Goal: Task Accomplishment & Management: Manage account settings

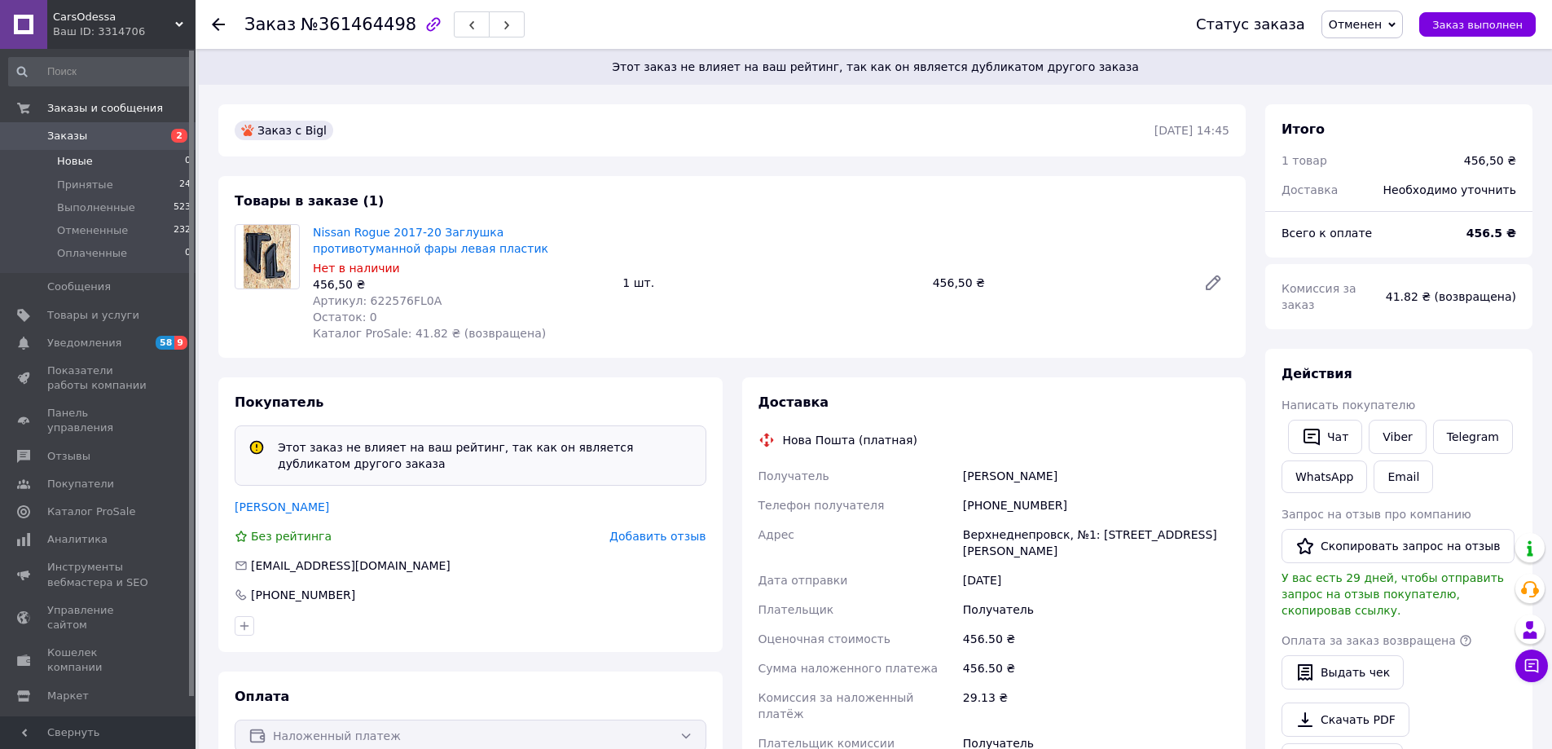
click at [90, 161] on li "Новые 0" at bounding box center [100, 161] width 200 height 23
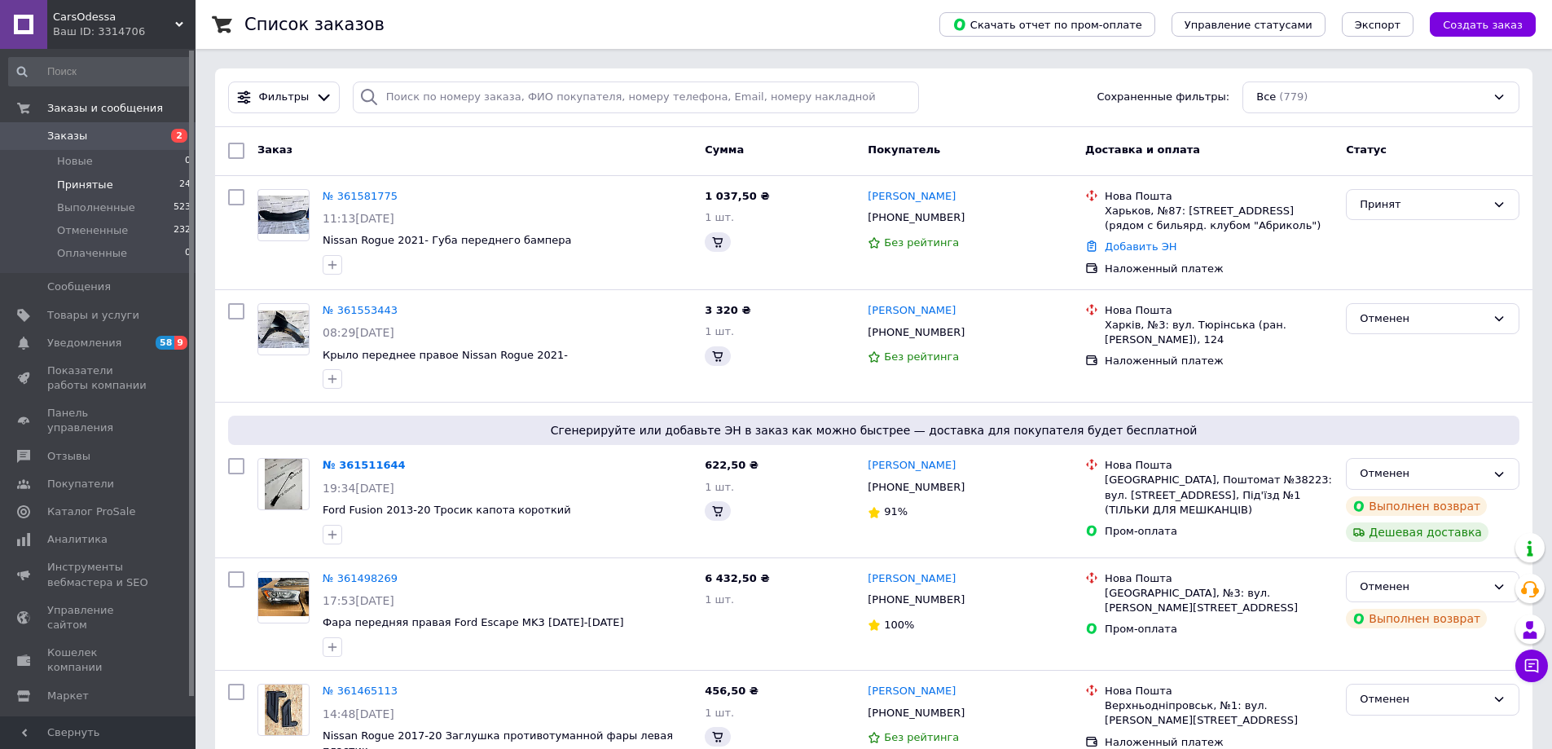
click at [88, 187] on span "Принятые" at bounding box center [85, 185] width 56 height 15
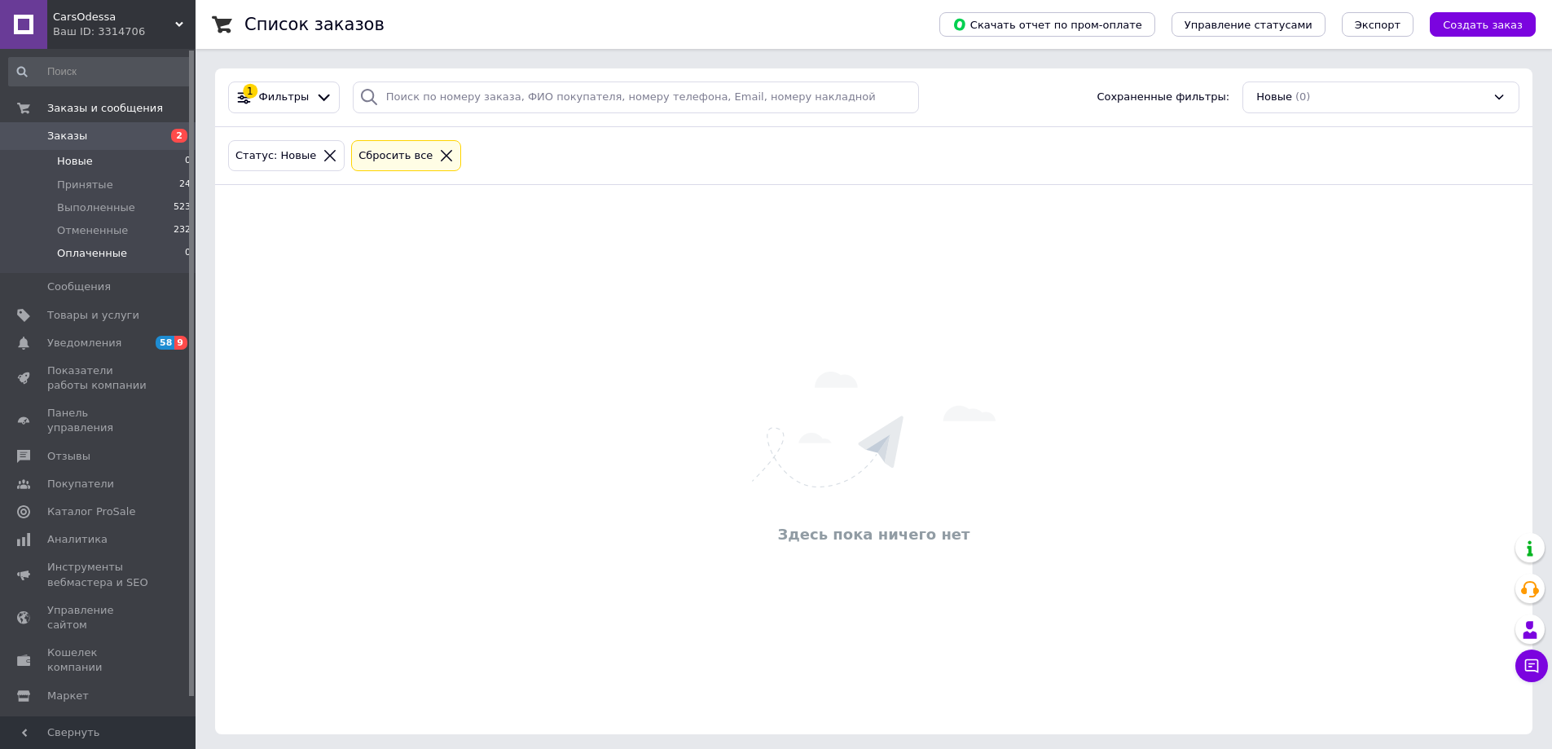
click at [90, 251] on span "Оплаченные" at bounding box center [92, 253] width 70 height 15
click at [87, 231] on span "Отмененные" at bounding box center [92, 230] width 71 height 15
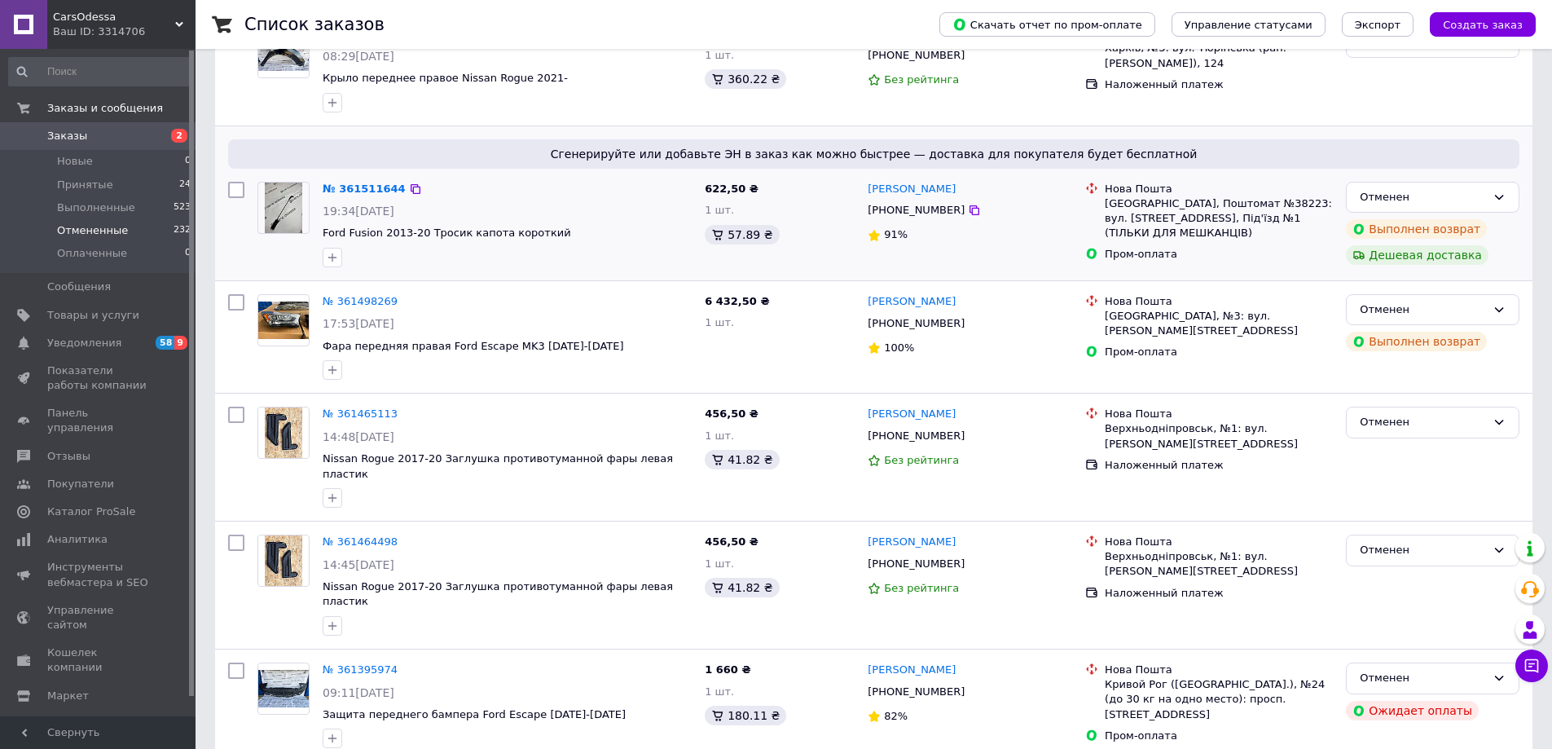
scroll to position [244, 0]
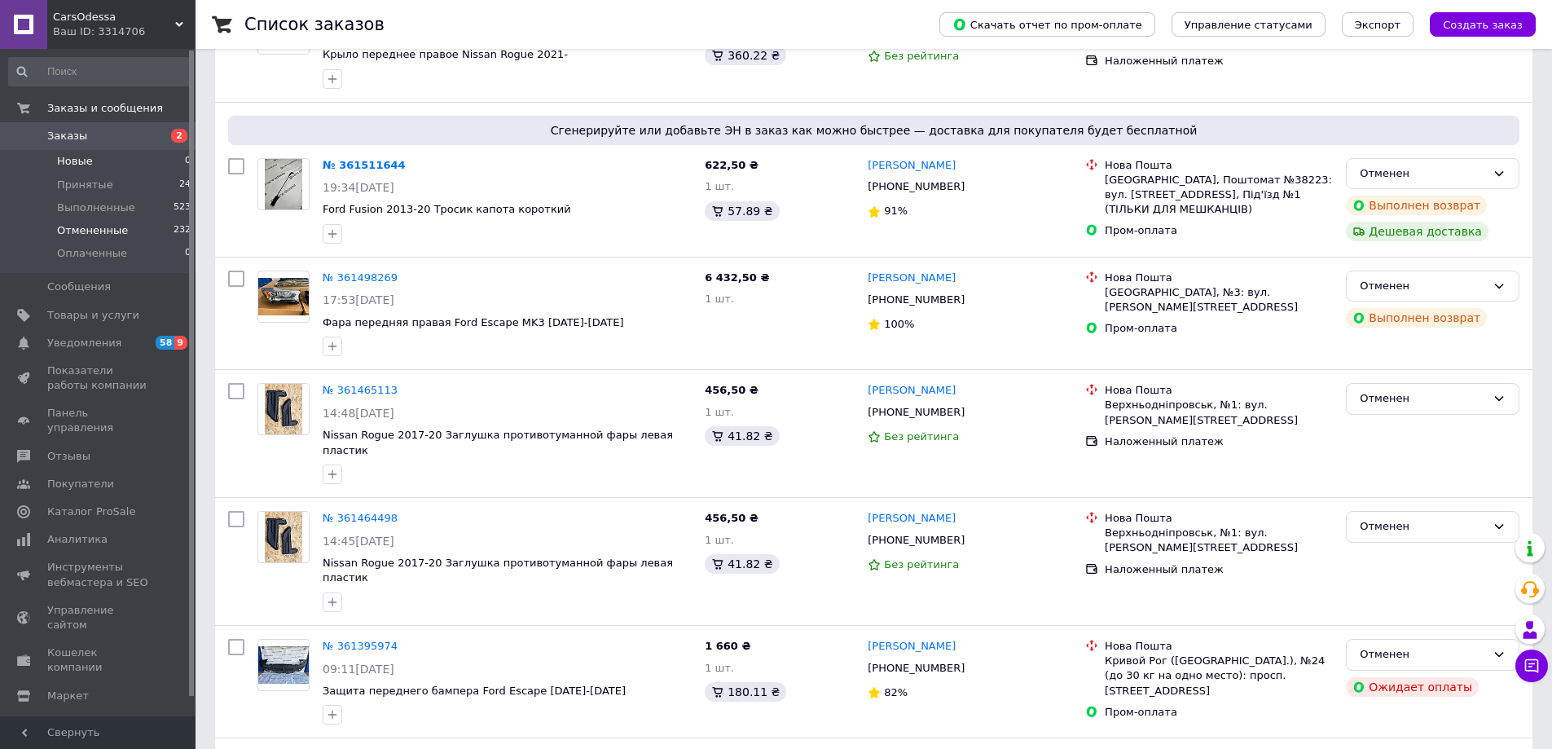
click at [157, 159] on li "Новые 0" at bounding box center [100, 161] width 200 height 23
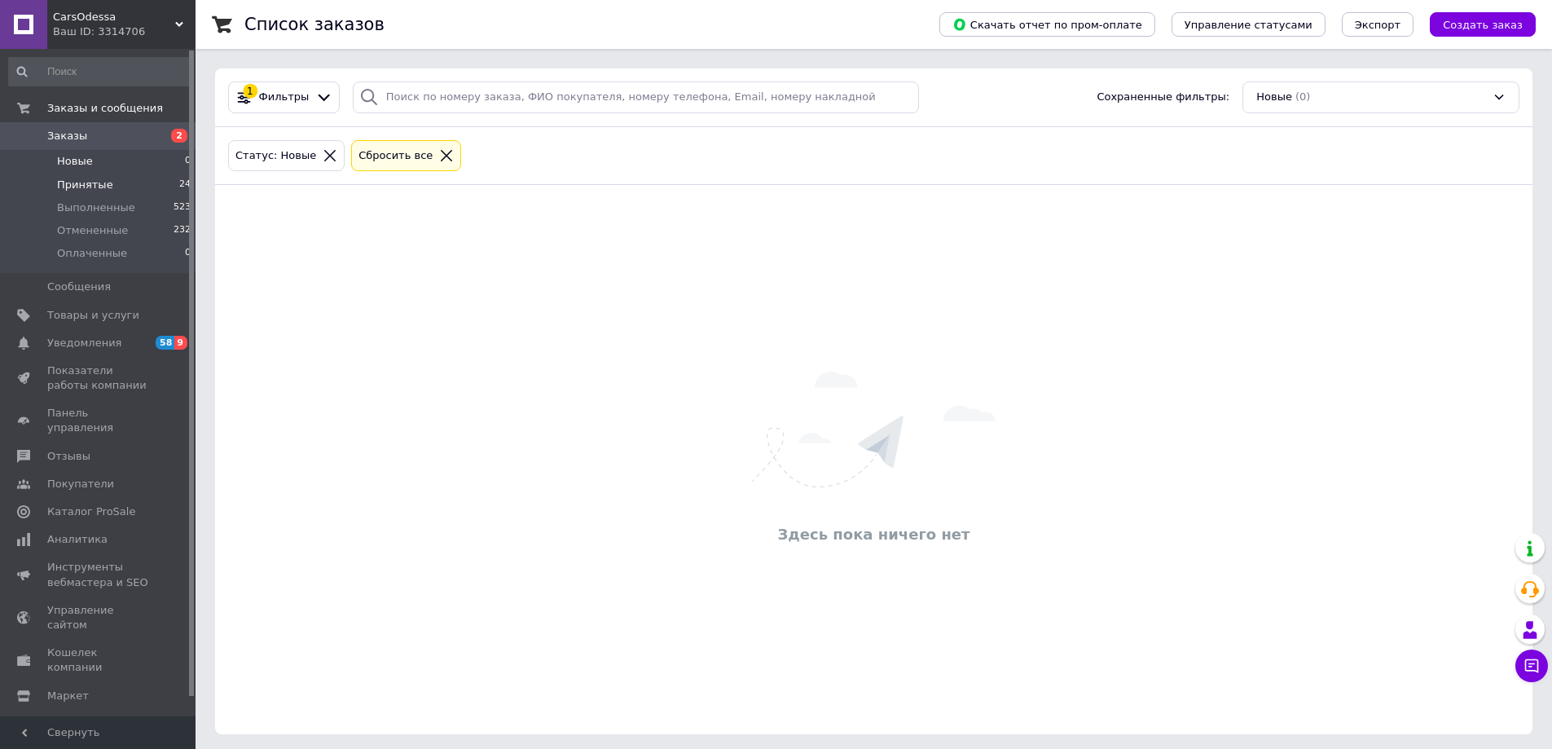
click at [141, 187] on li "Принятые 24" at bounding box center [100, 185] width 200 height 23
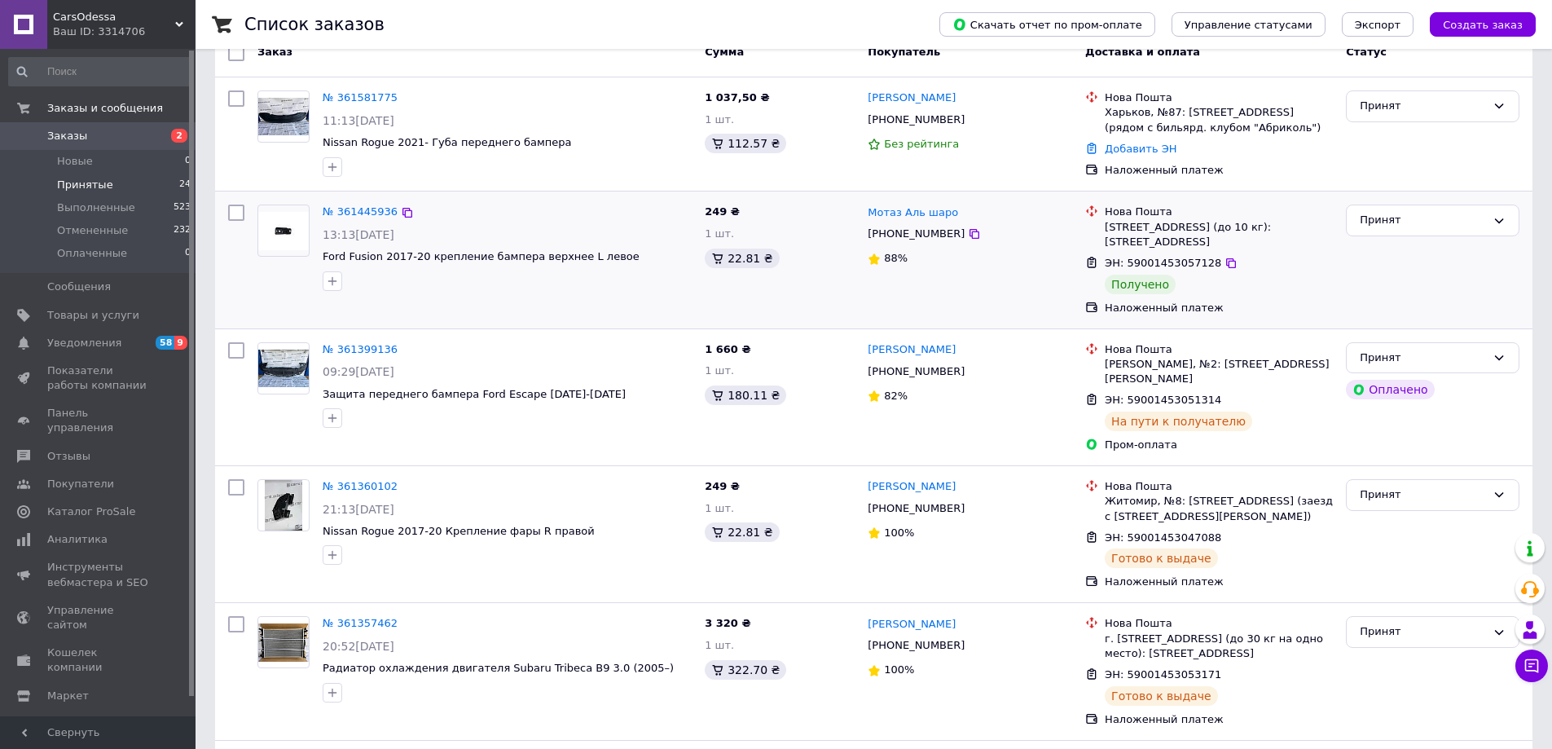
scroll to position [163, 0]
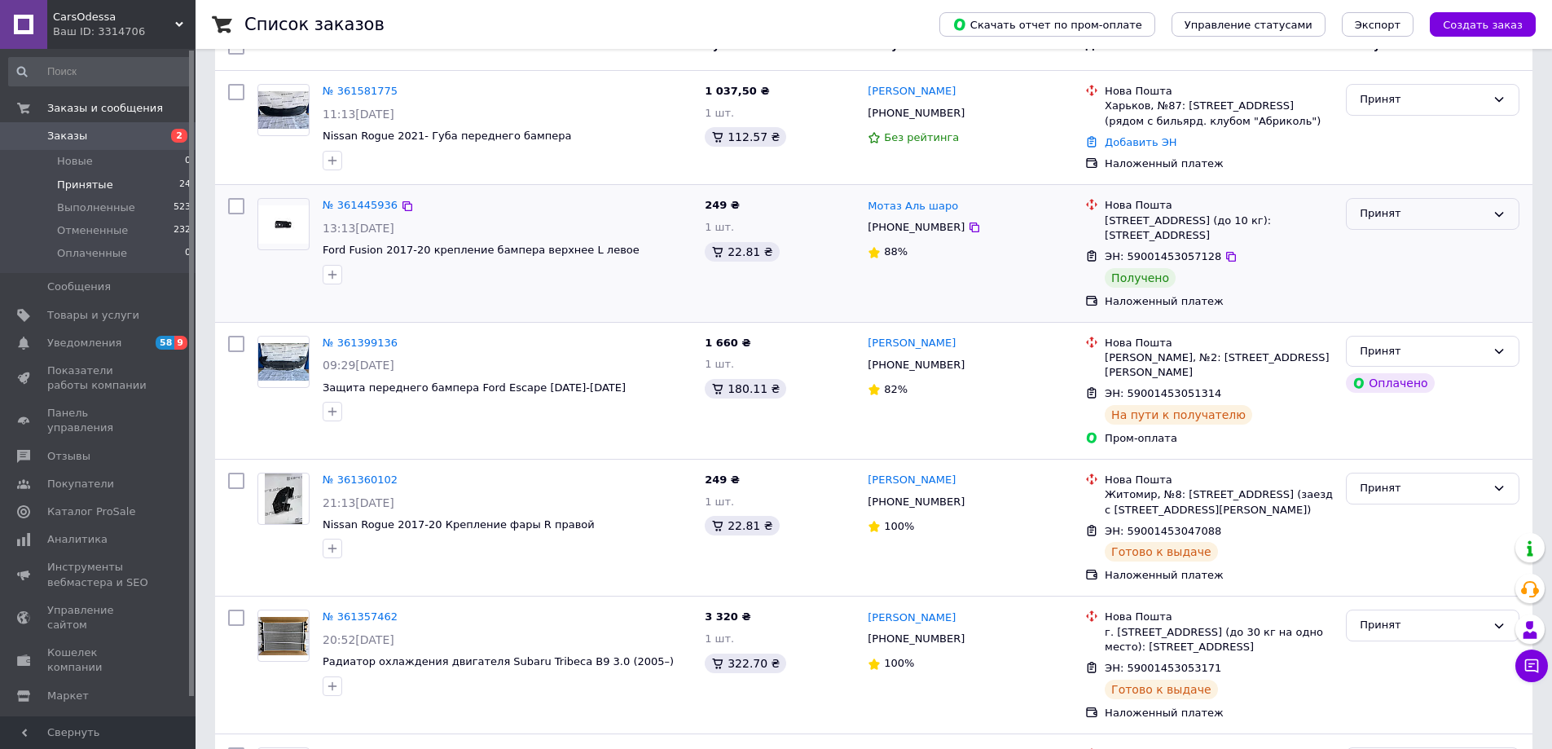
click at [1467, 222] on div "Принят" at bounding box center [1423, 213] width 126 height 17
click at [1425, 249] on li "Выполнен" at bounding box center [1433, 248] width 172 height 30
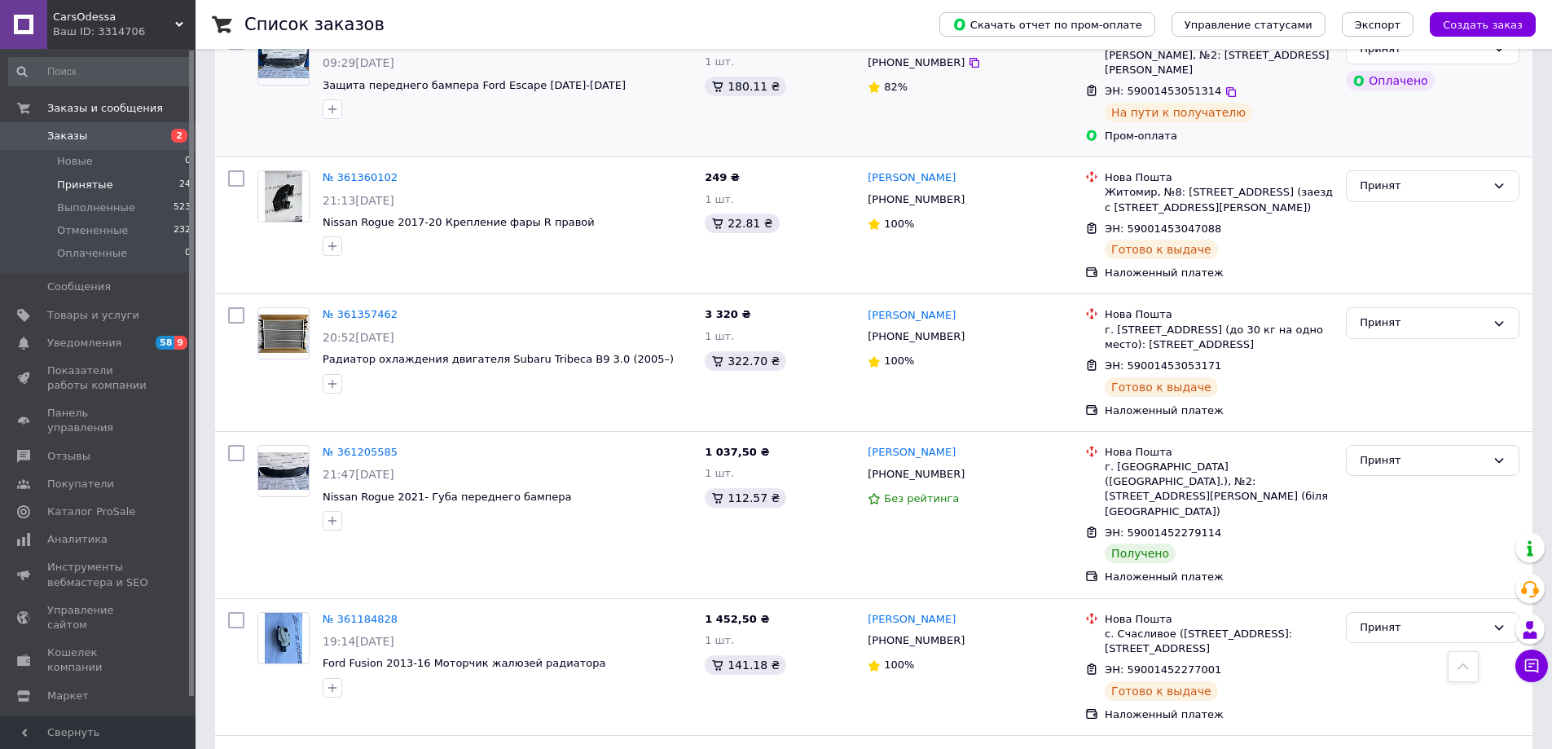
scroll to position [489, 0]
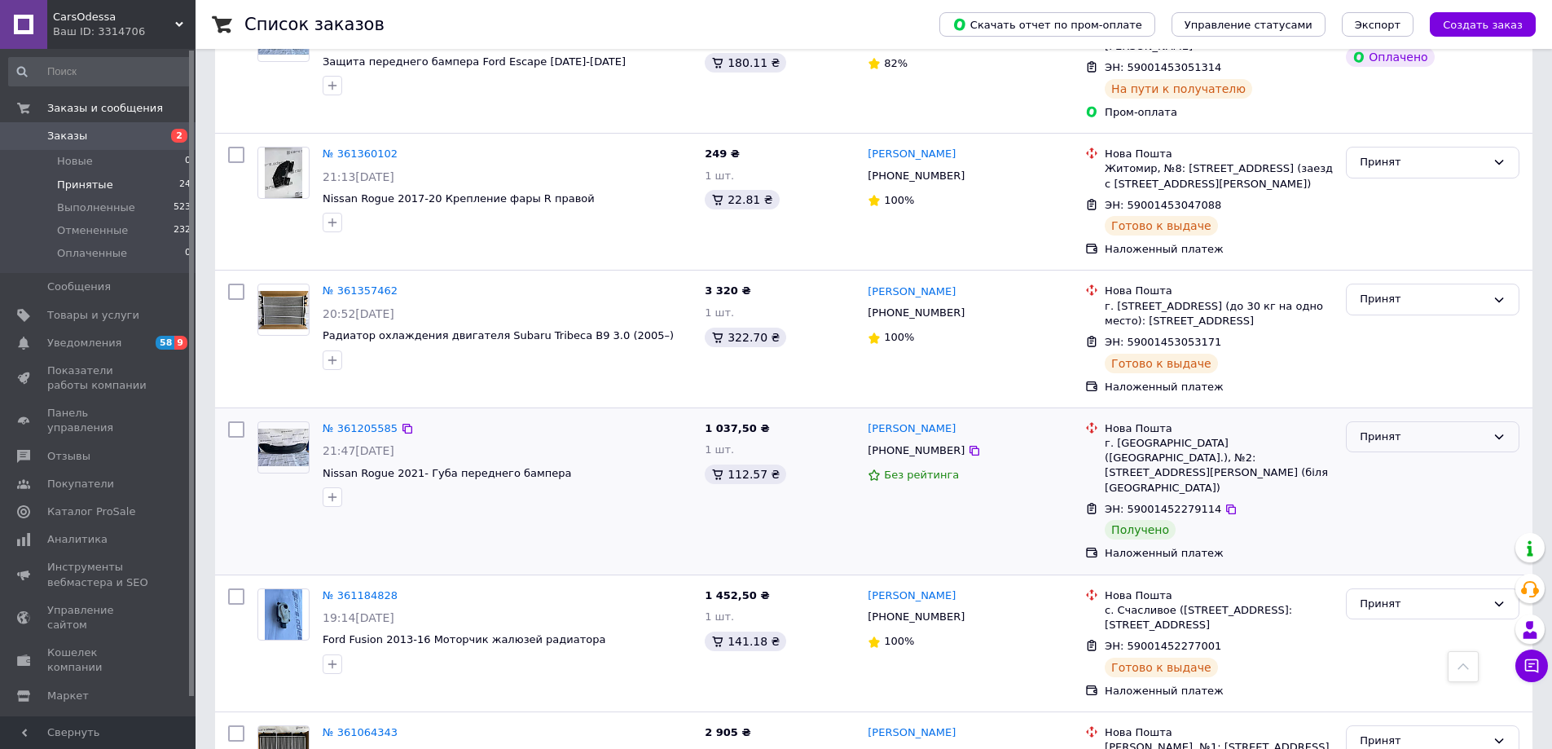
click at [1400, 433] on div "Принят" at bounding box center [1423, 437] width 126 height 17
click at [1390, 471] on li "Выполнен" at bounding box center [1433, 470] width 172 height 30
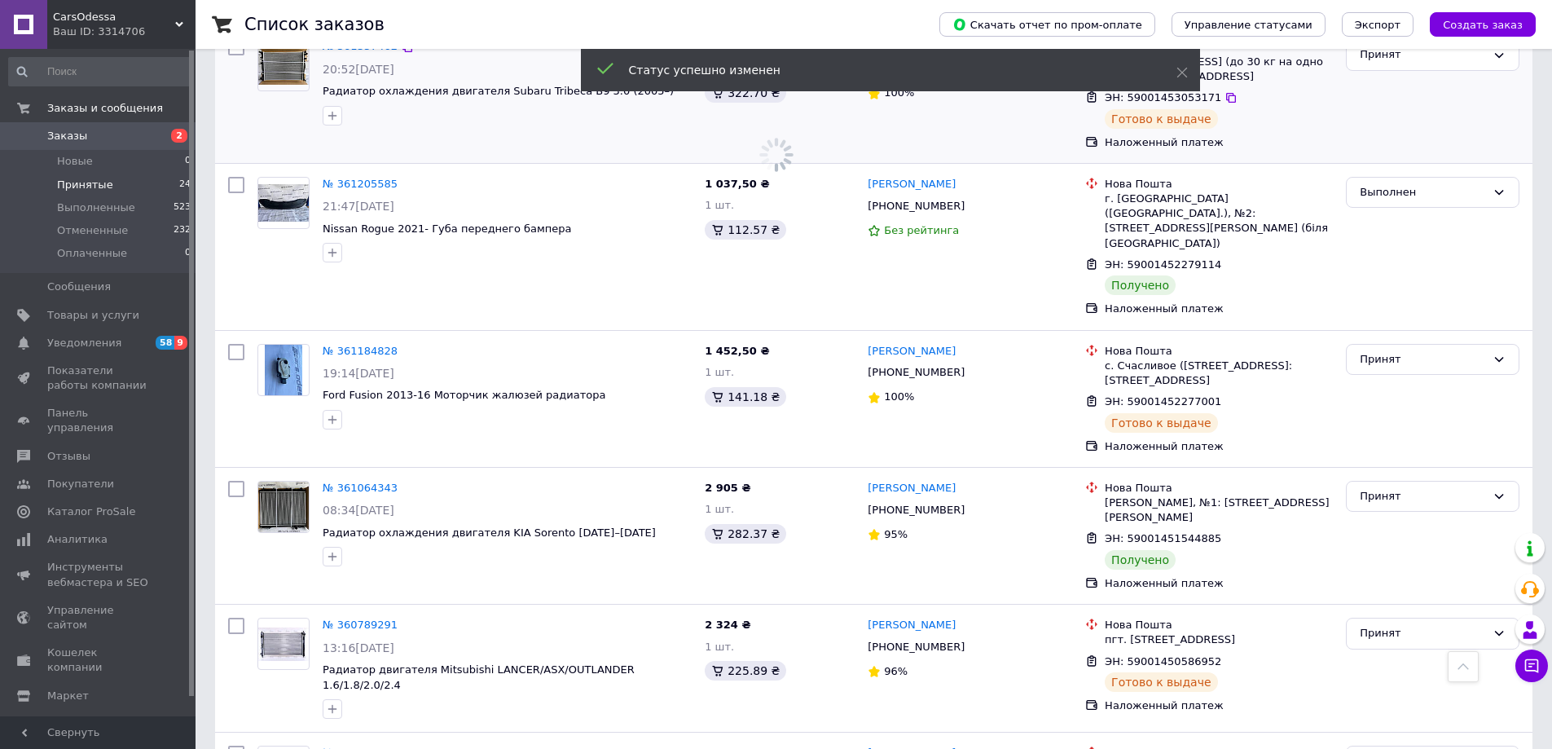
scroll to position [815, 0]
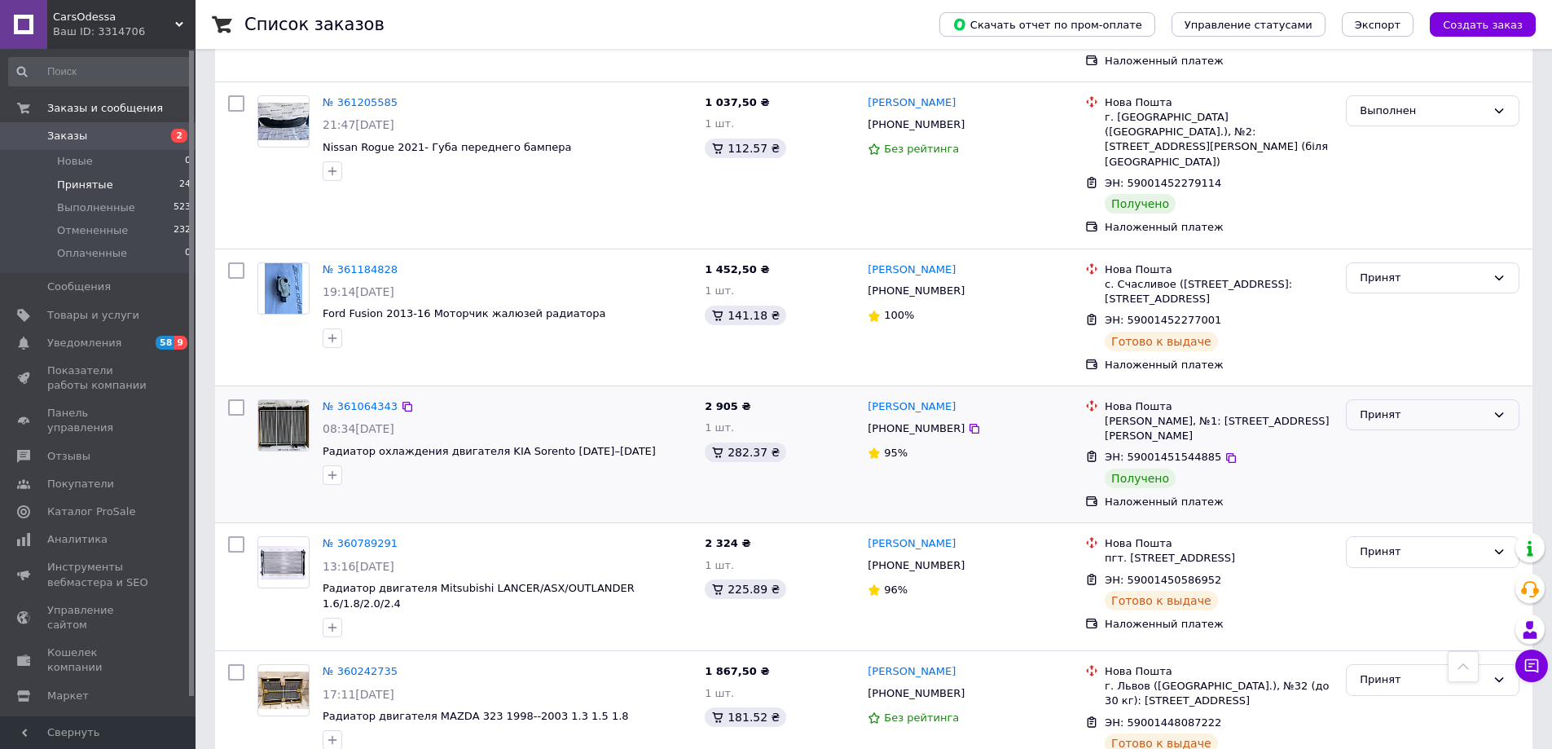
click at [1428, 399] on div "Принят" at bounding box center [1433, 415] width 174 height 32
click at [1412, 433] on li "Выполнен" at bounding box center [1433, 448] width 172 height 30
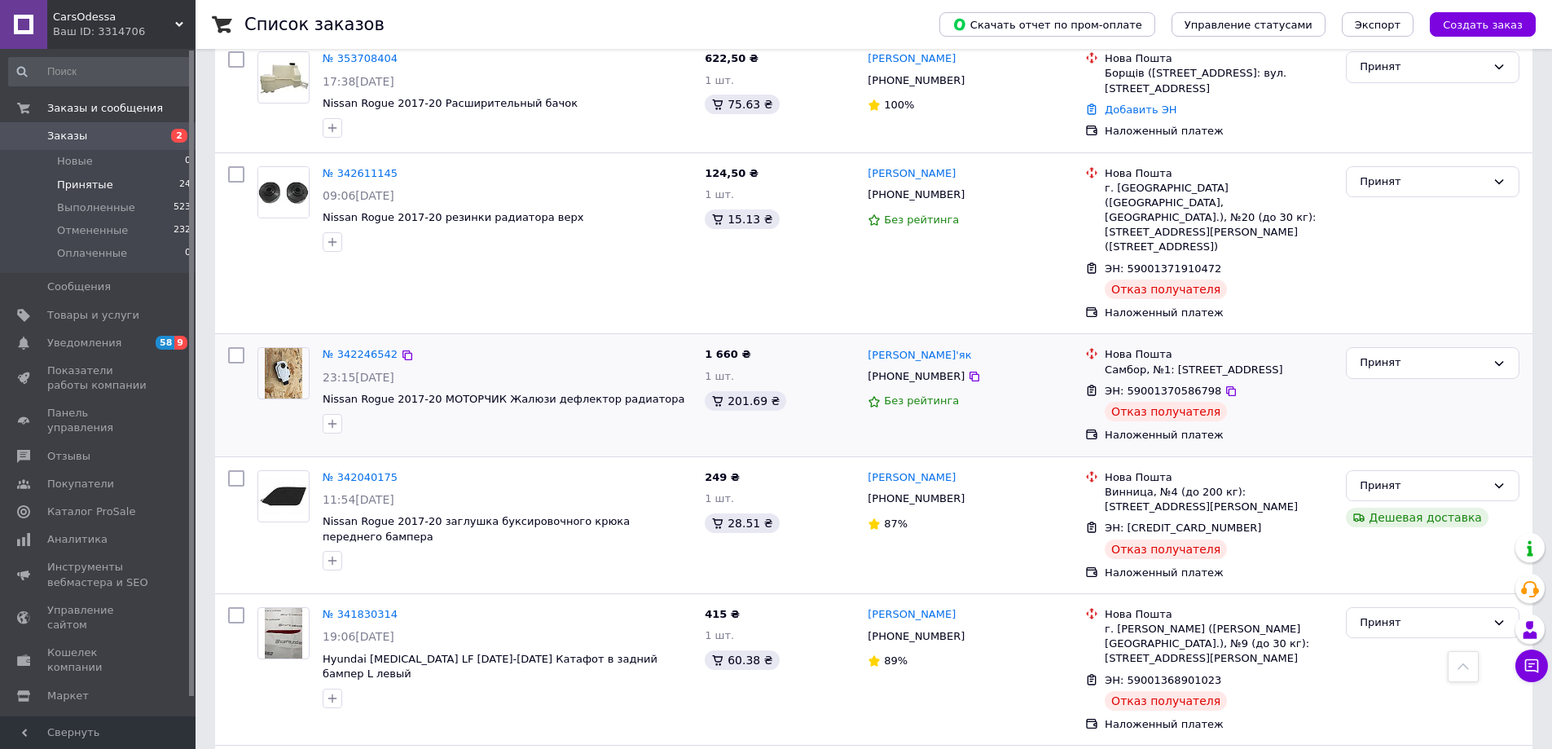
scroll to position [2177, 0]
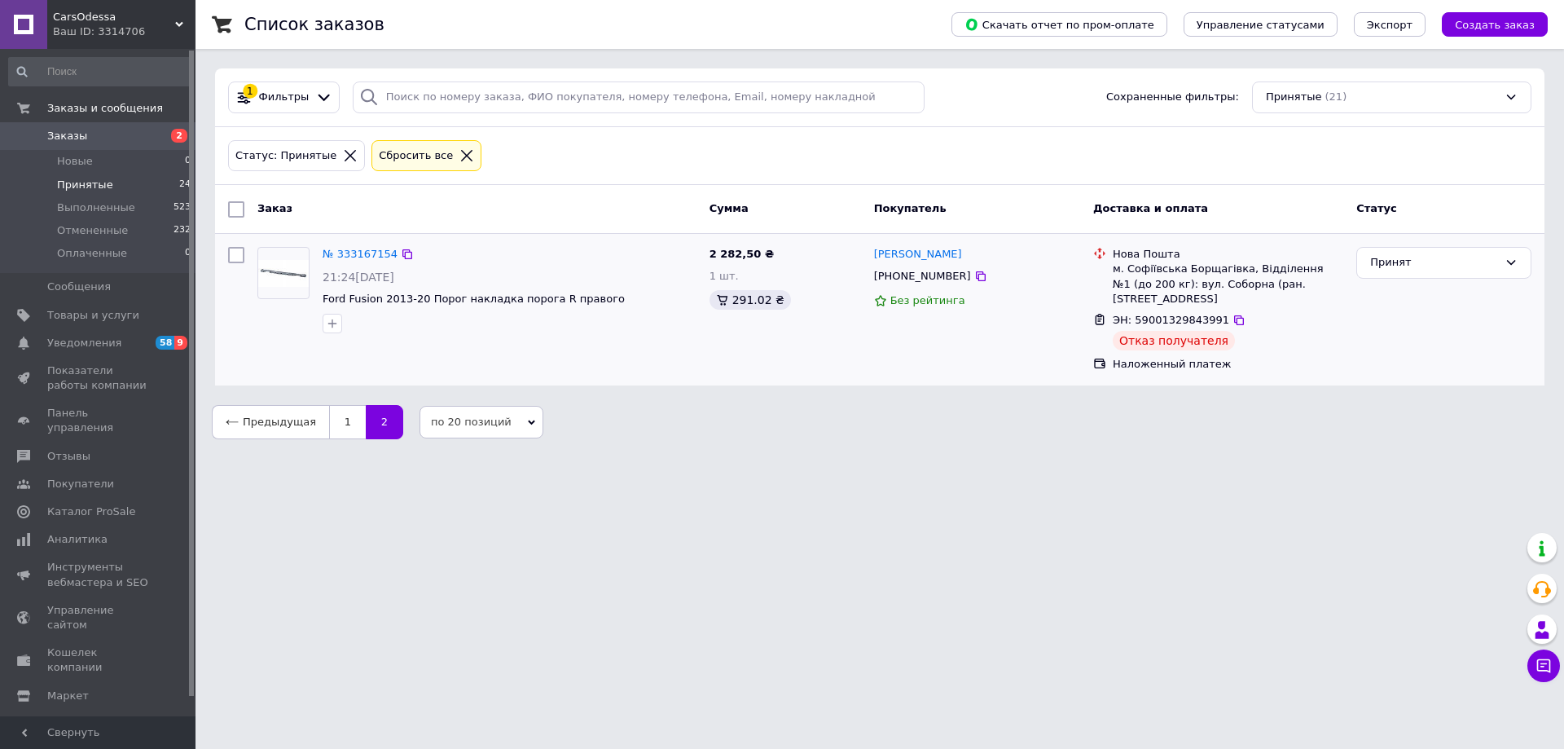
drag, startPoint x: 237, startPoint y: 257, endPoint x: 252, endPoint y: 263, distance: 16.0
click at [237, 256] on input "checkbox" at bounding box center [236, 255] width 16 height 16
click at [1432, 262] on div "Принят" at bounding box center [1435, 262] width 128 height 17
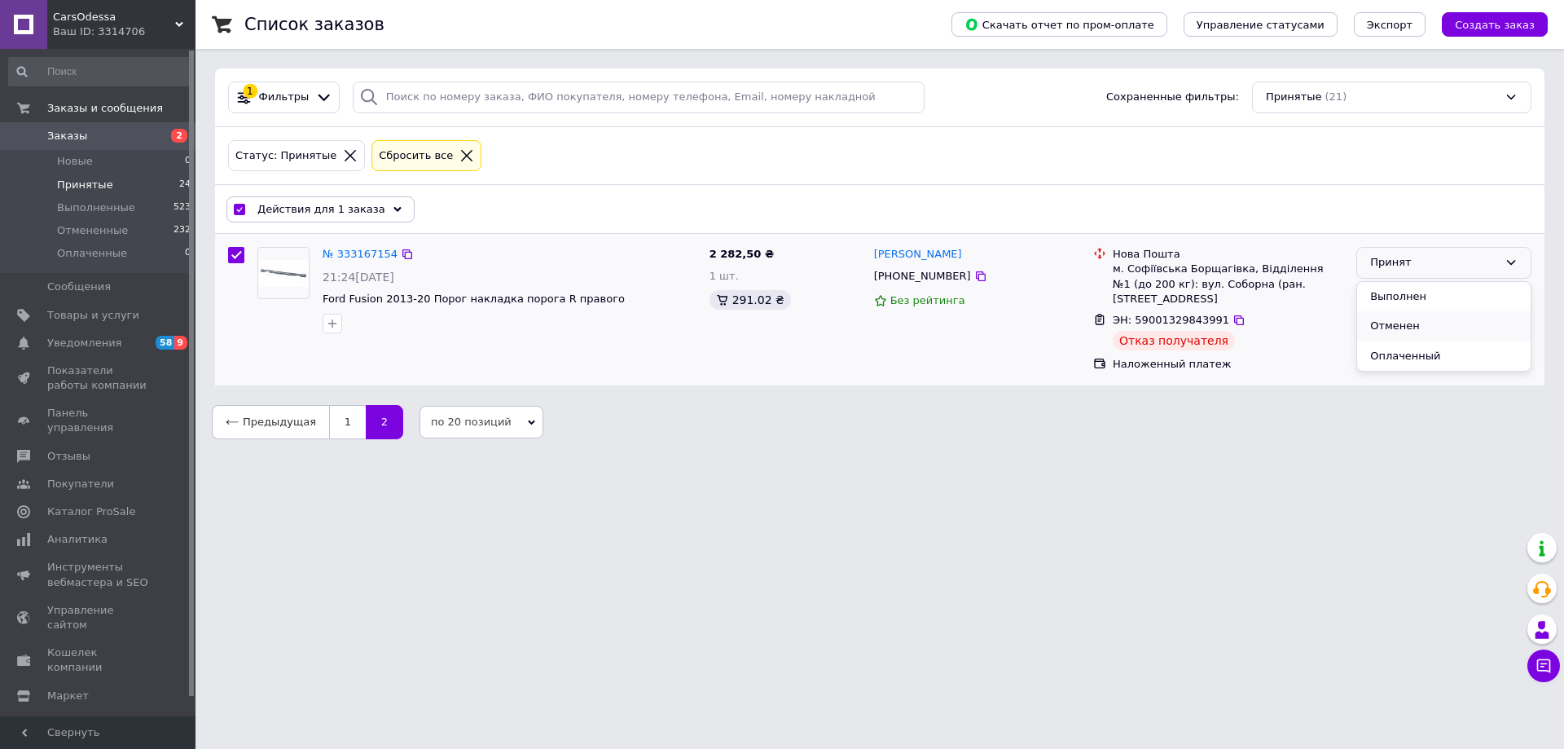
click at [1401, 329] on li "Отменен" at bounding box center [1444, 326] width 174 height 30
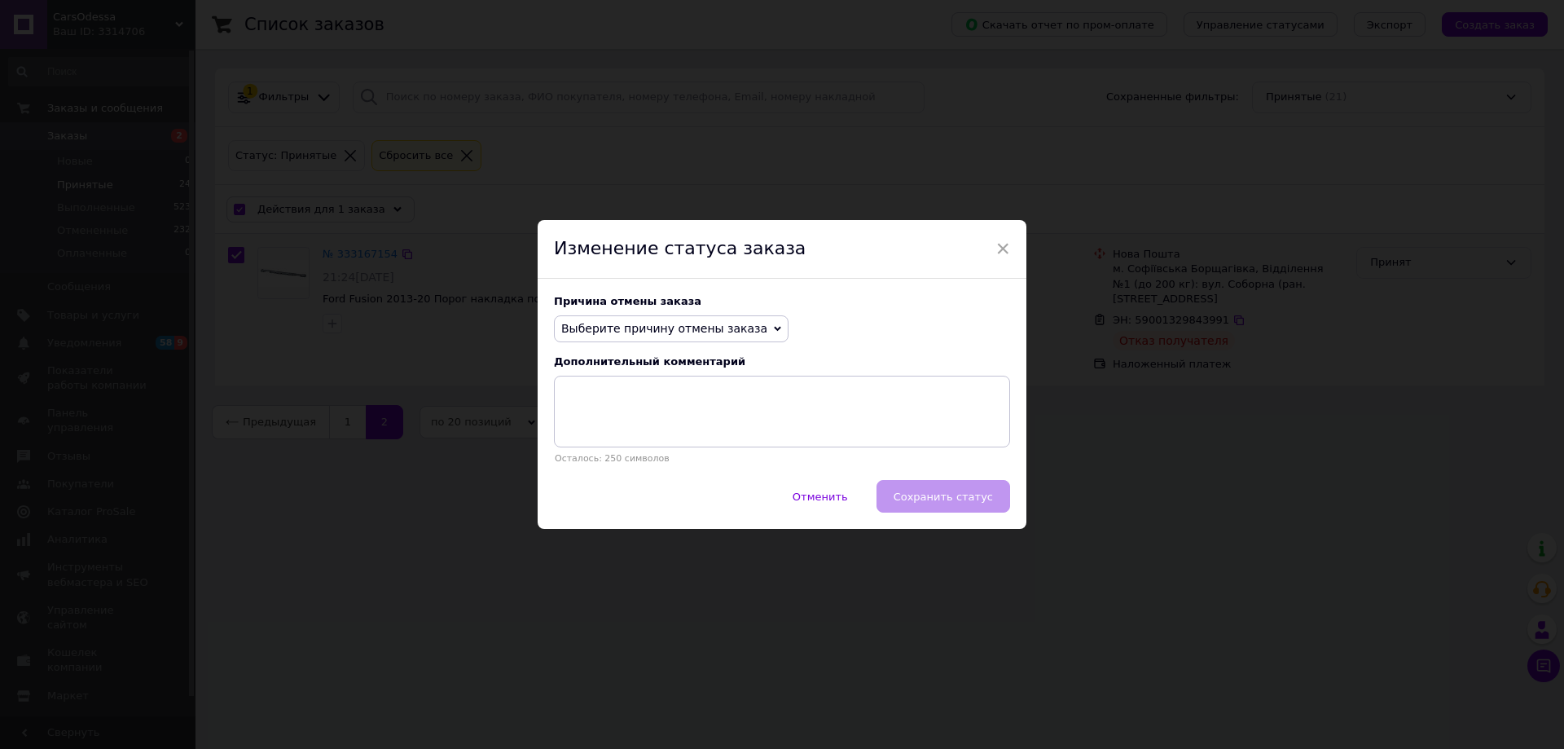
click at [743, 336] on span "Выберите причину отмены заказа" at bounding box center [671, 329] width 235 height 28
click at [664, 433] on li "По просьбе покупателя" at bounding box center [671, 429] width 233 height 23
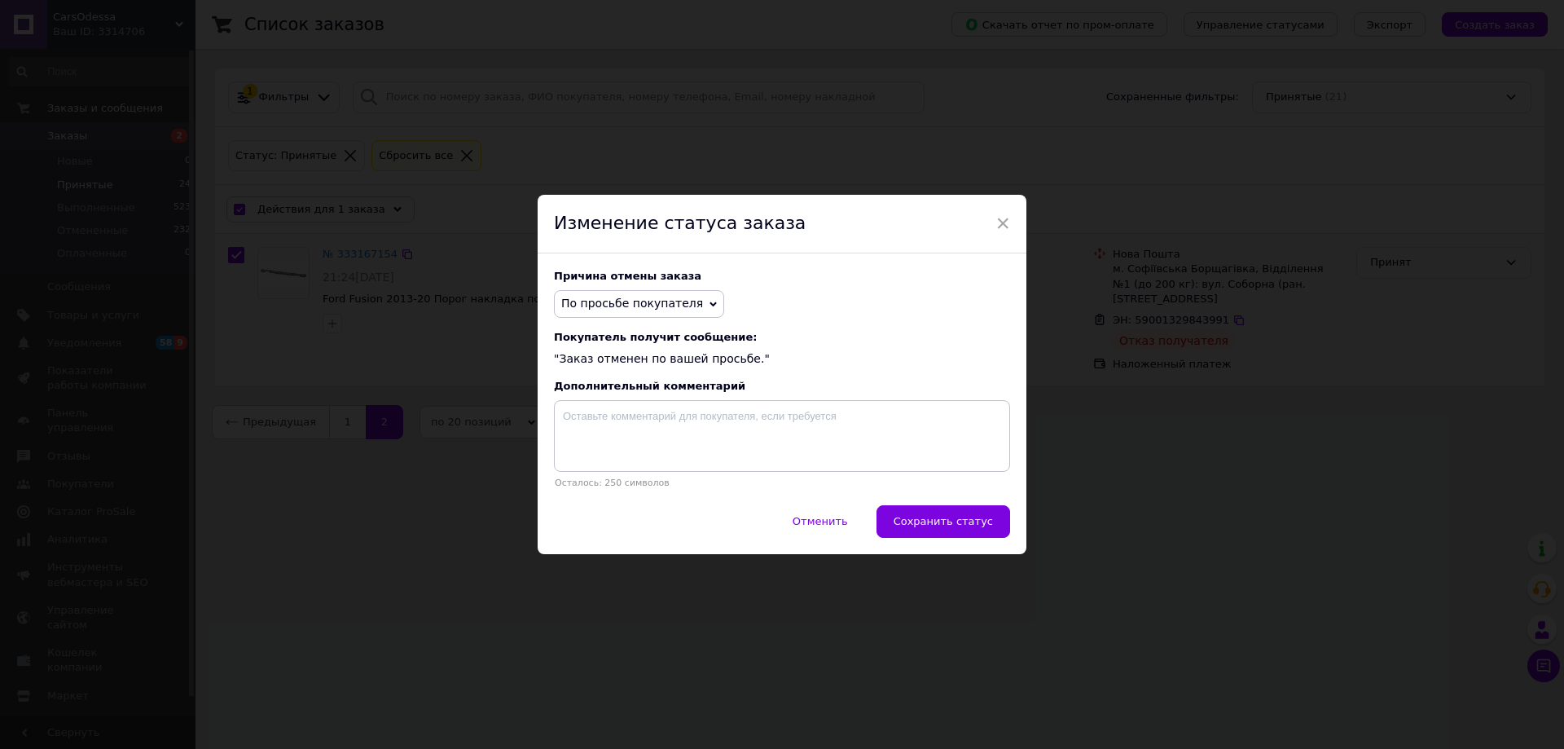
click at [632, 304] on span "По просьбе покупателя" at bounding box center [632, 303] width 142 height 13
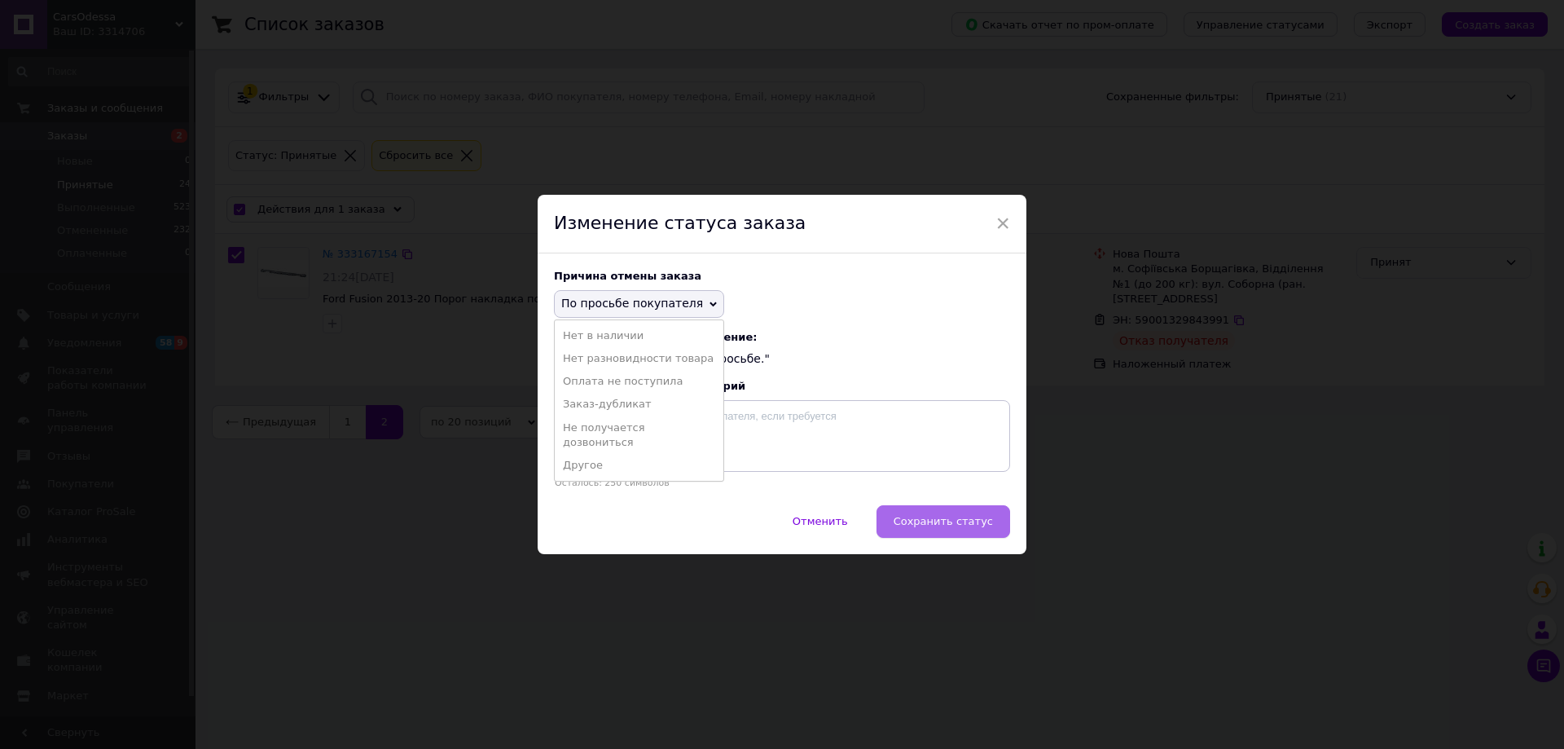
click at [944, 512] on button "Сохранить статус" at bounding box center [944, 521] width 134 height 33
checkbox input "false"
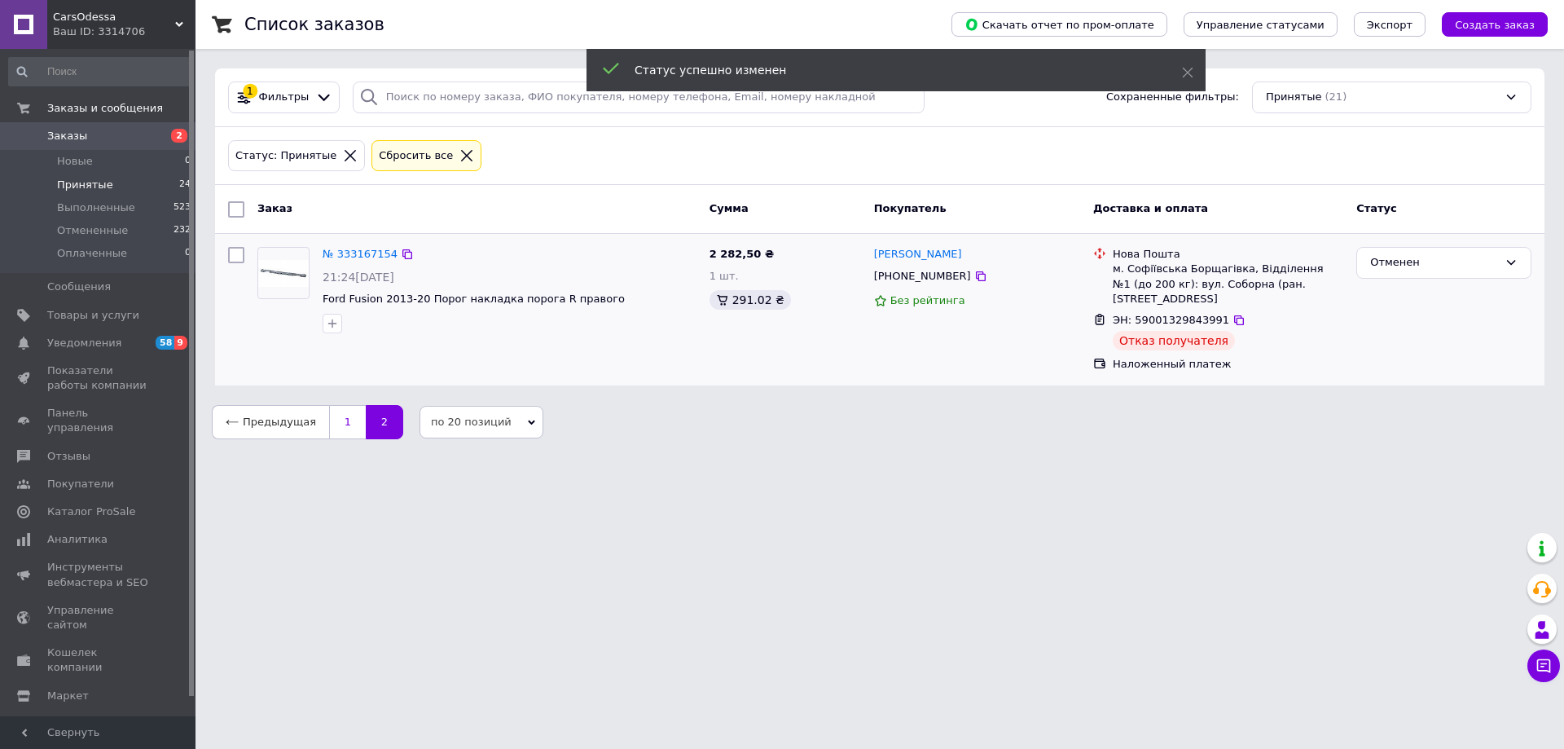
click at [337, 408] on link "1" at bounding box center [347, 422] width 37 height 34
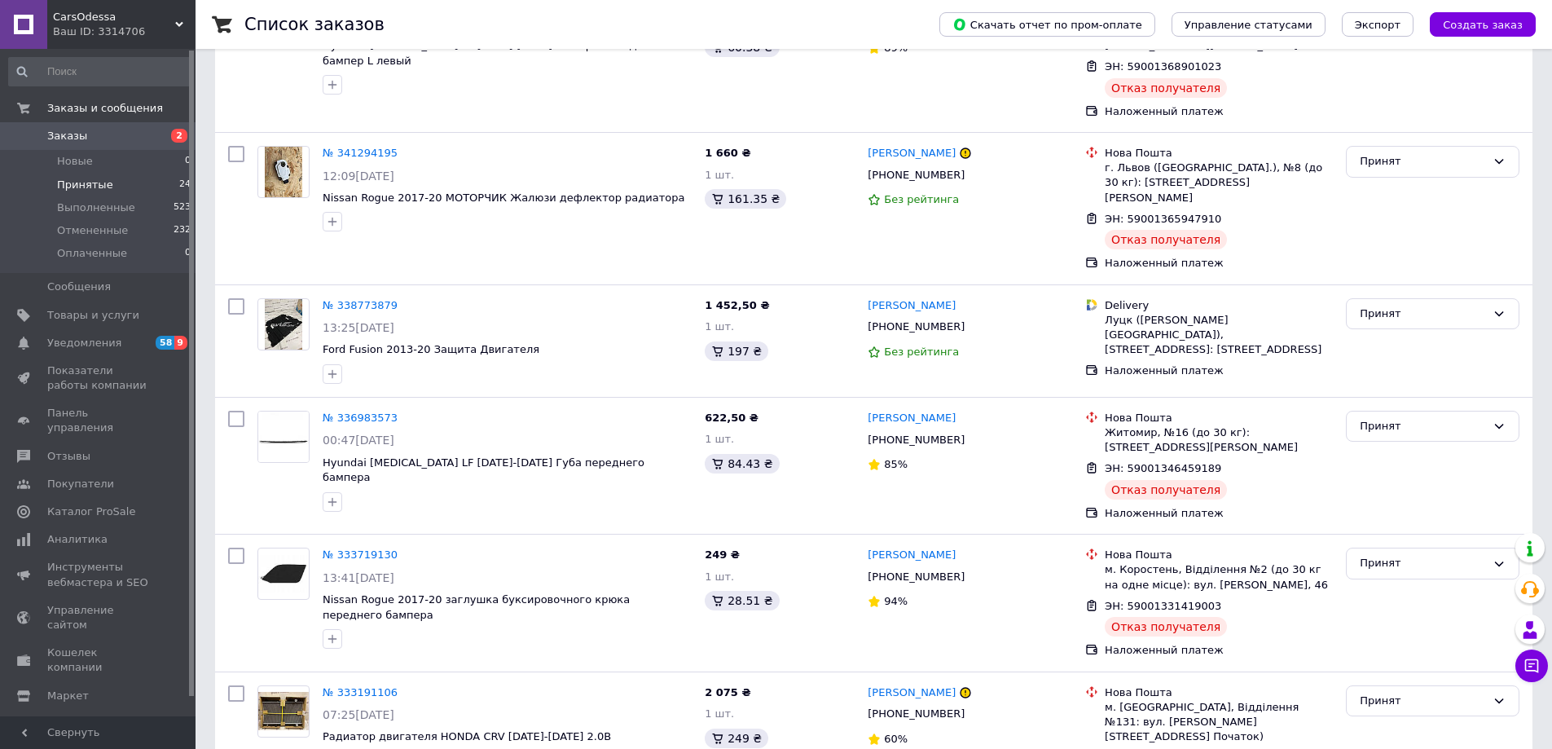
scroll to position [2192, 0]
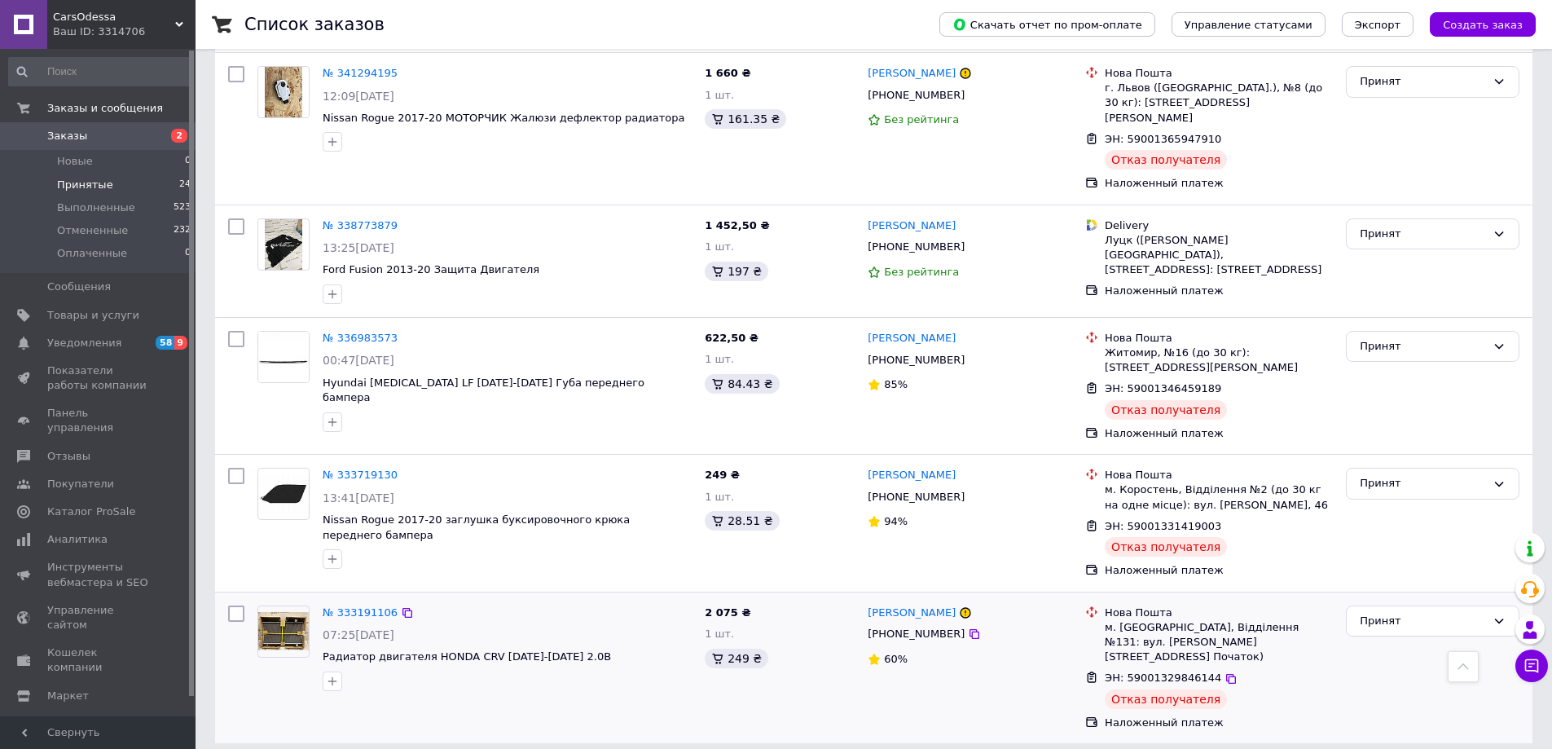
click at [235, 605] on input "checkbox" at bounding box center [236, 613] width 16 height 16
checkbox input "true"
click at [1175, 689] on div "Отказ получателя" at bounding box center [1166, 699] width 122 height 20
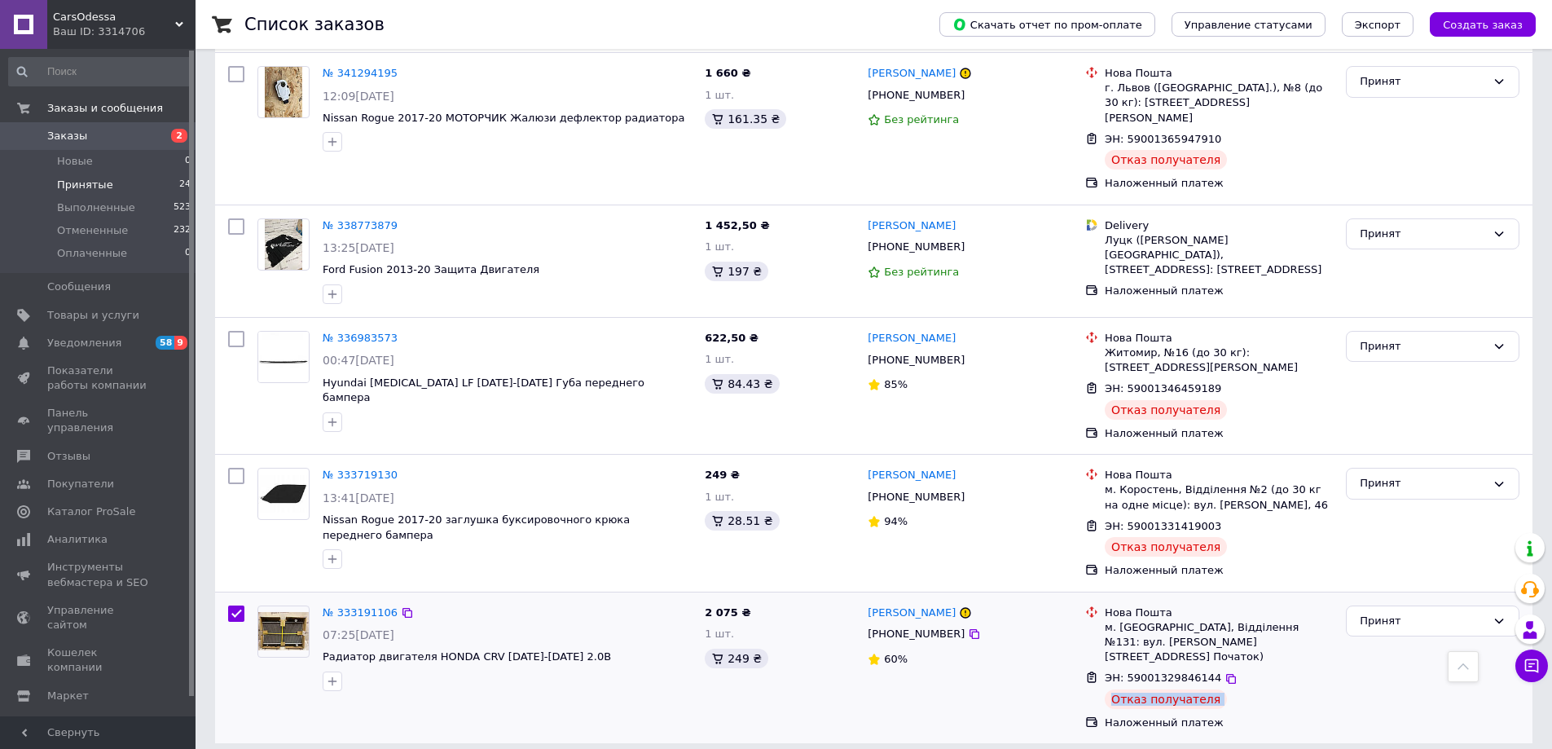
checkbox input "true"
copy ul "Отказ получателя"
click at [239, 468] on input "checkbox" at bounding box center [236, 476] width 16 height 16
checkbox input "true"
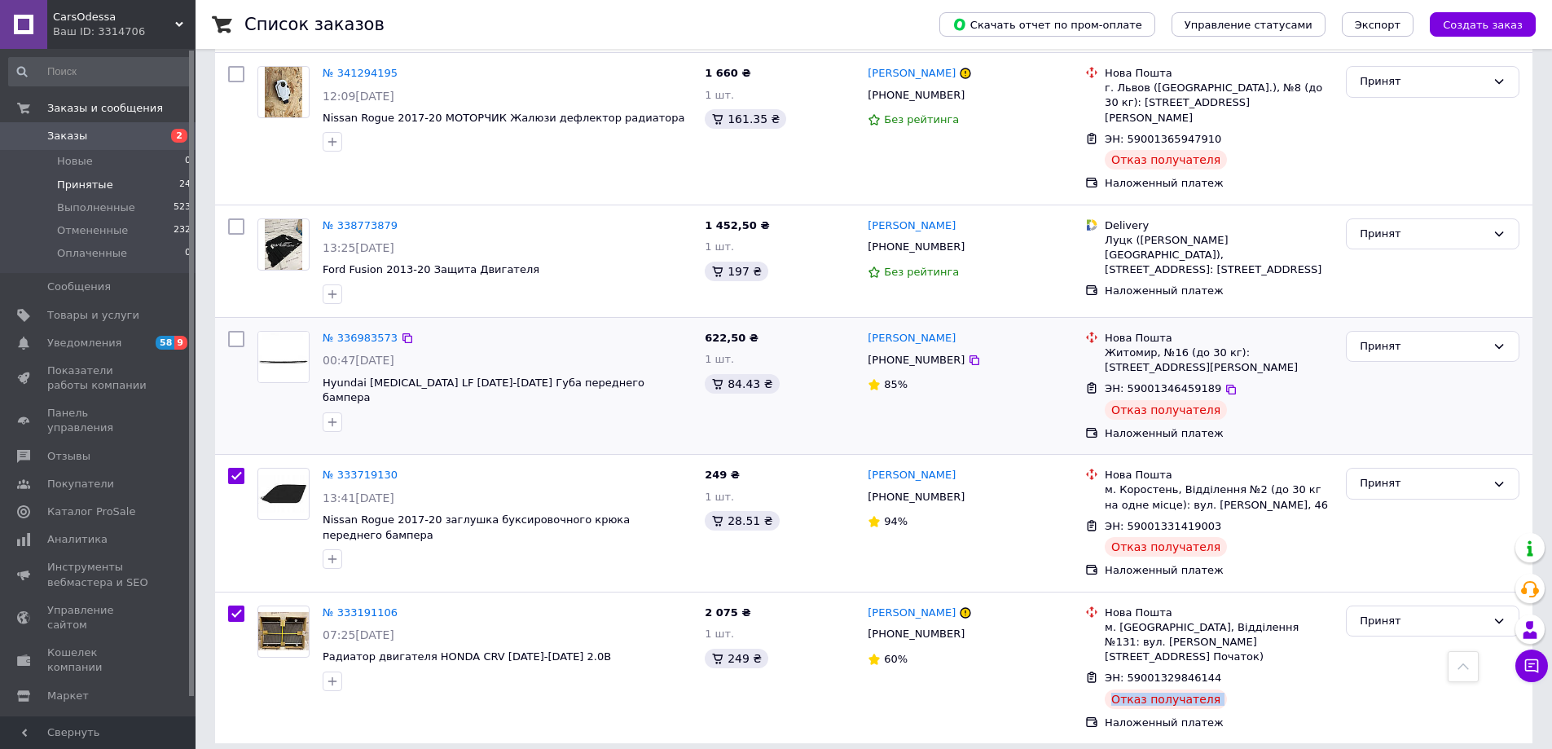
click at [235, 331] on input "checkbox" at bounding box center [236, 339] width 16 height 16
checkbox input "true"
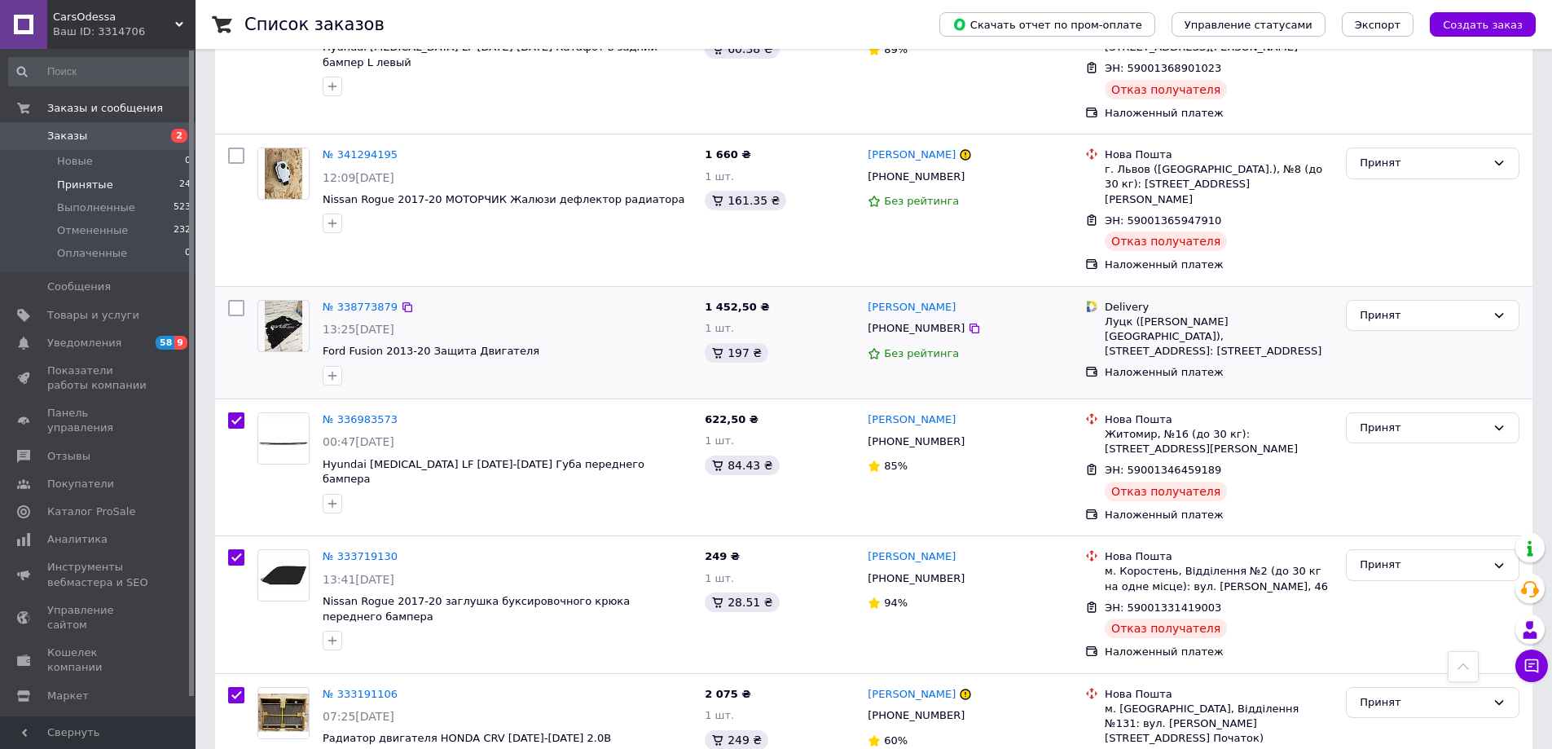
click at [235, 300] on input "checkbox" at bounding box center [236, 308] width 16 height 16
checkbox input "true"
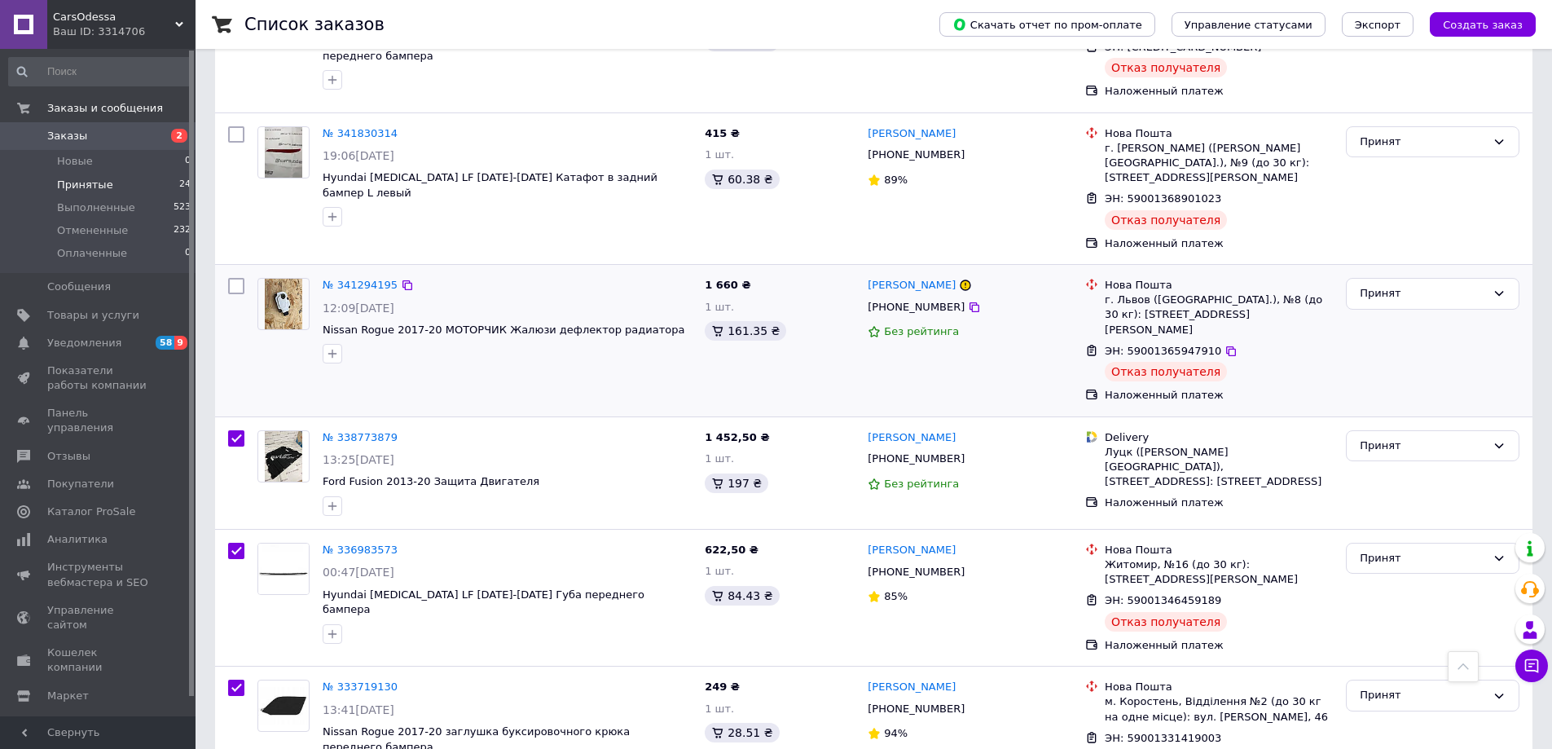
scroll to position [1947, 0]
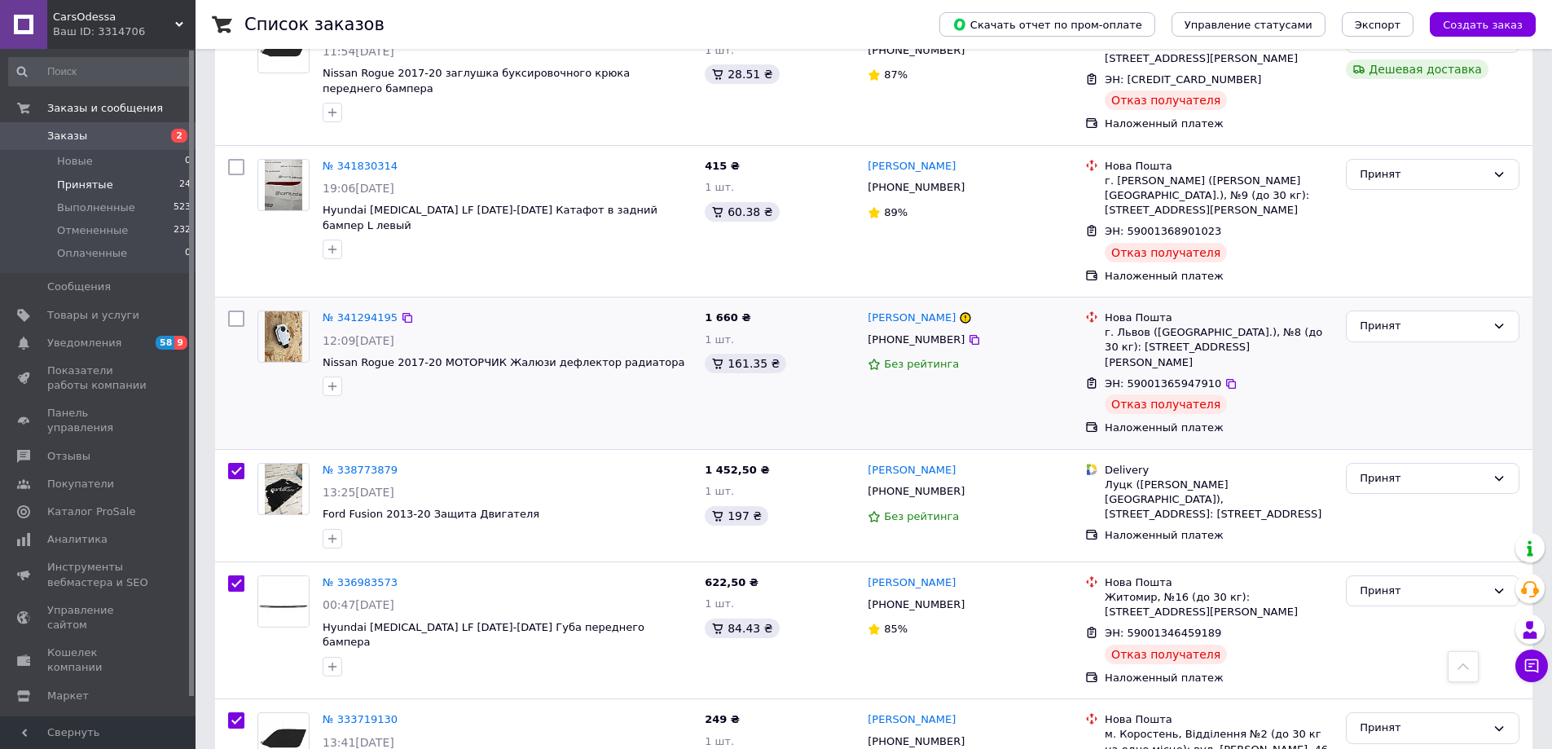
click at [237, 310] on input "checkbox" at bounding box center [236, 318] width 16 height 16
checkbox input "true"
click at [237, 159] on input "checkbox" at bounding box center [236, 167] width 16 height 16
checkbox input "true"
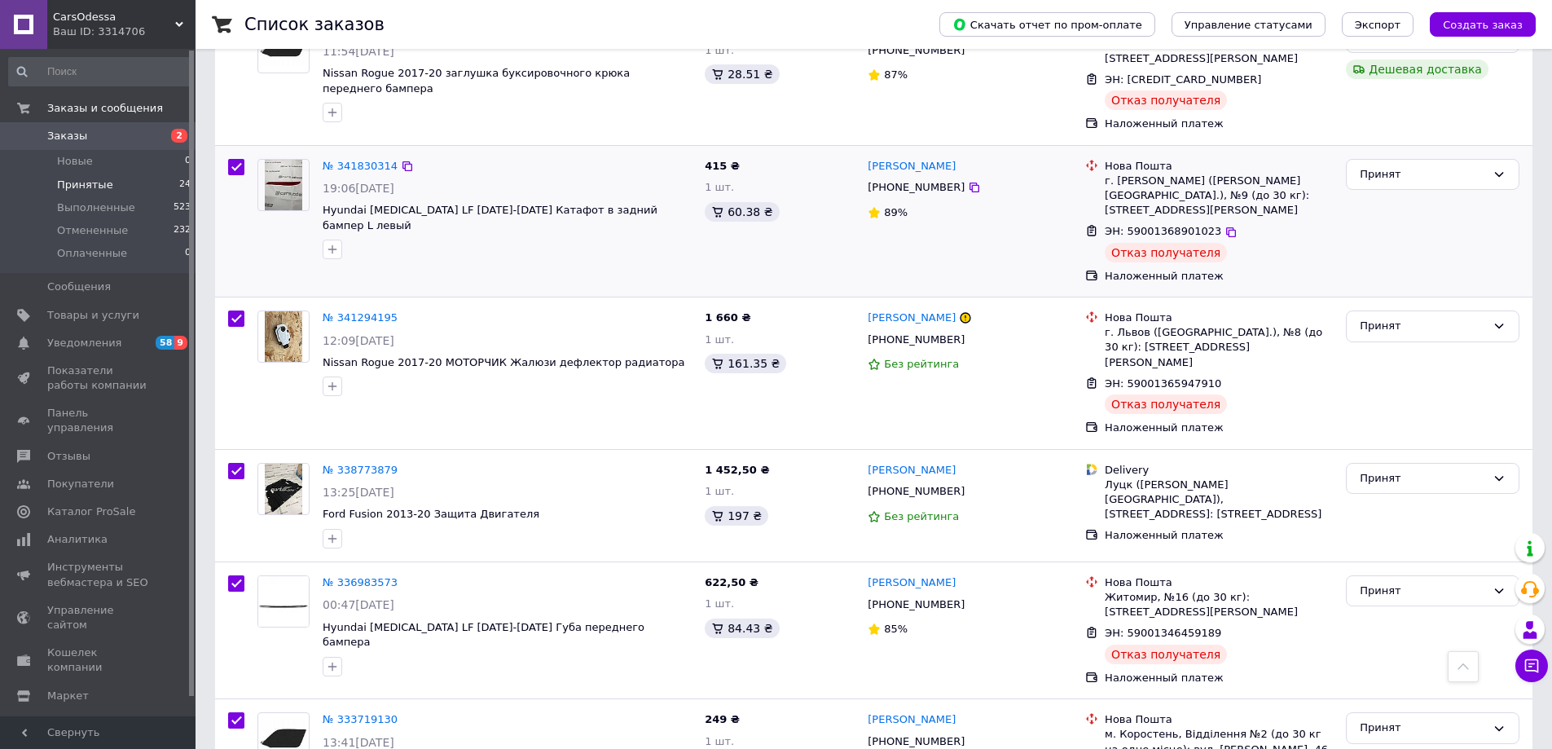
checkbox input "true"
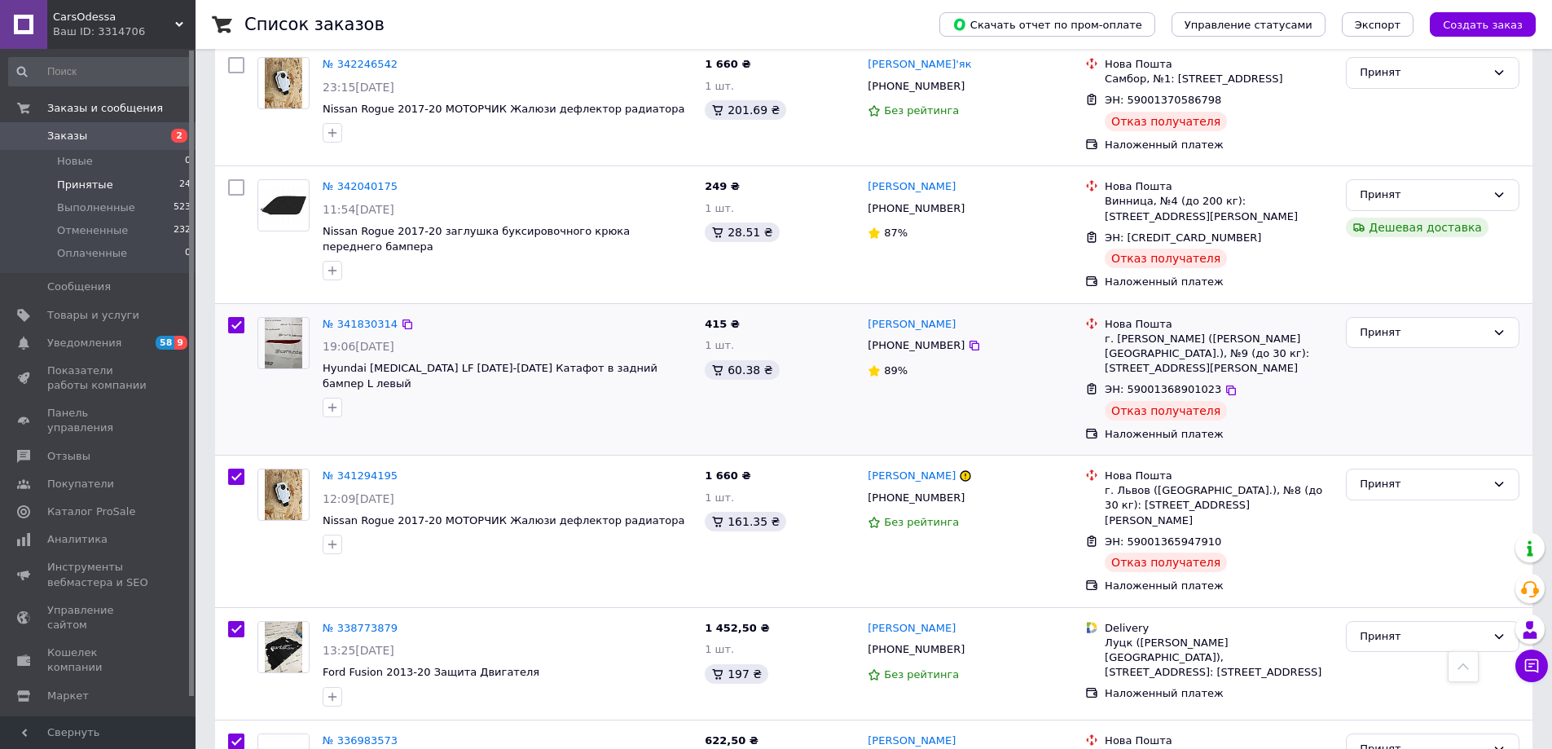
scroll to position [1784, 0]
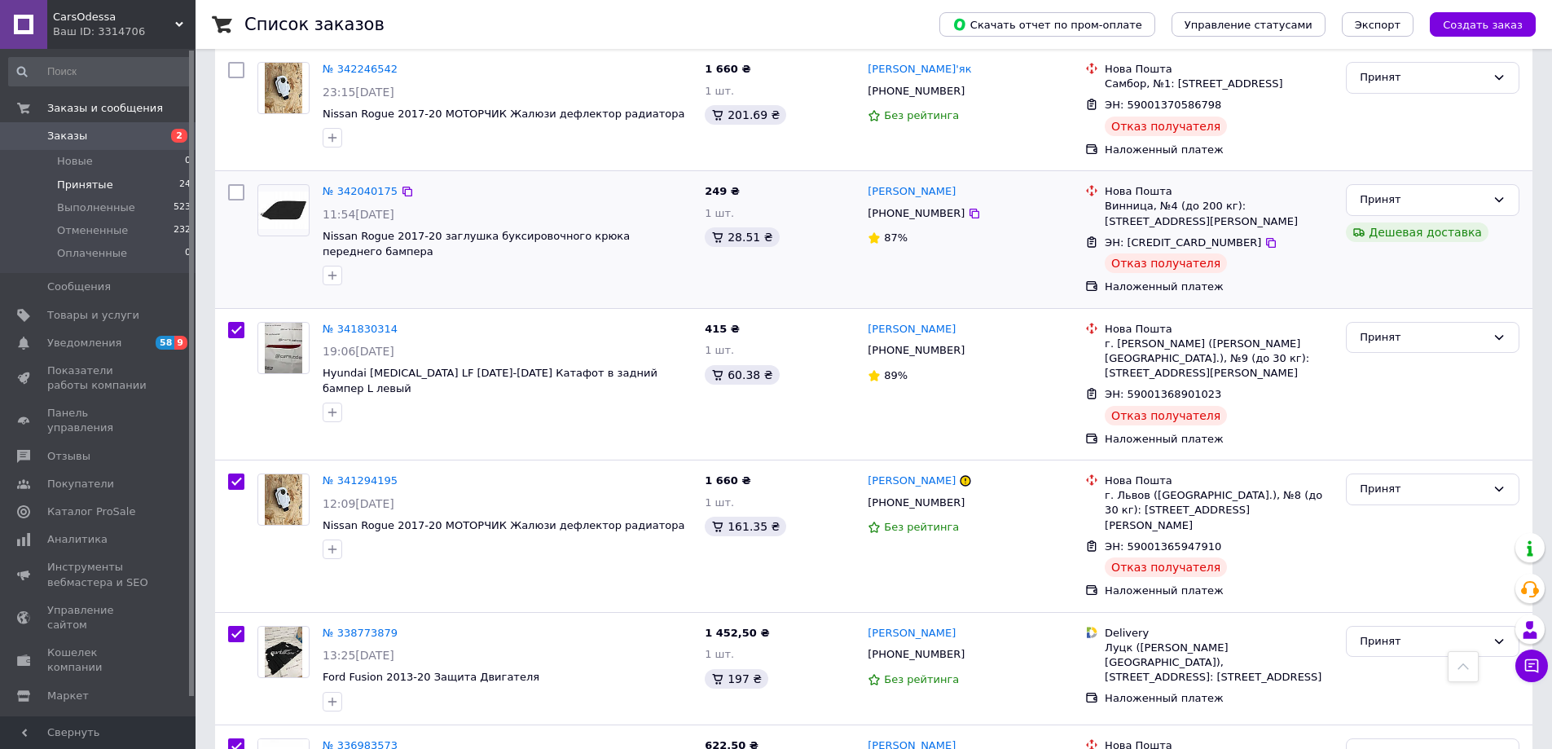
click at [234, 184] on input "checkbox" at bounding box center [236, 192] width 16 height 16
checkbox input "true"
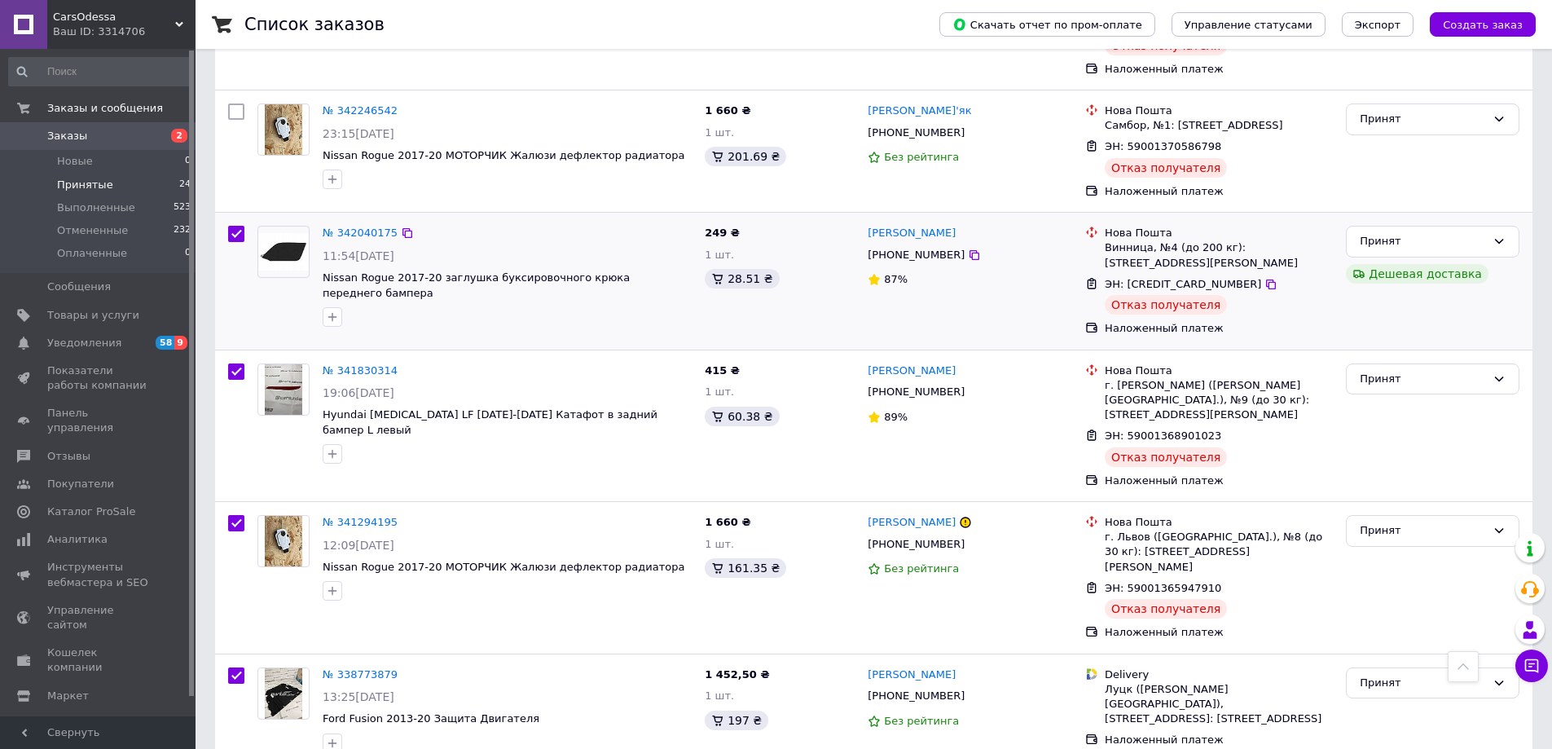
scroll to position [1540, 0]
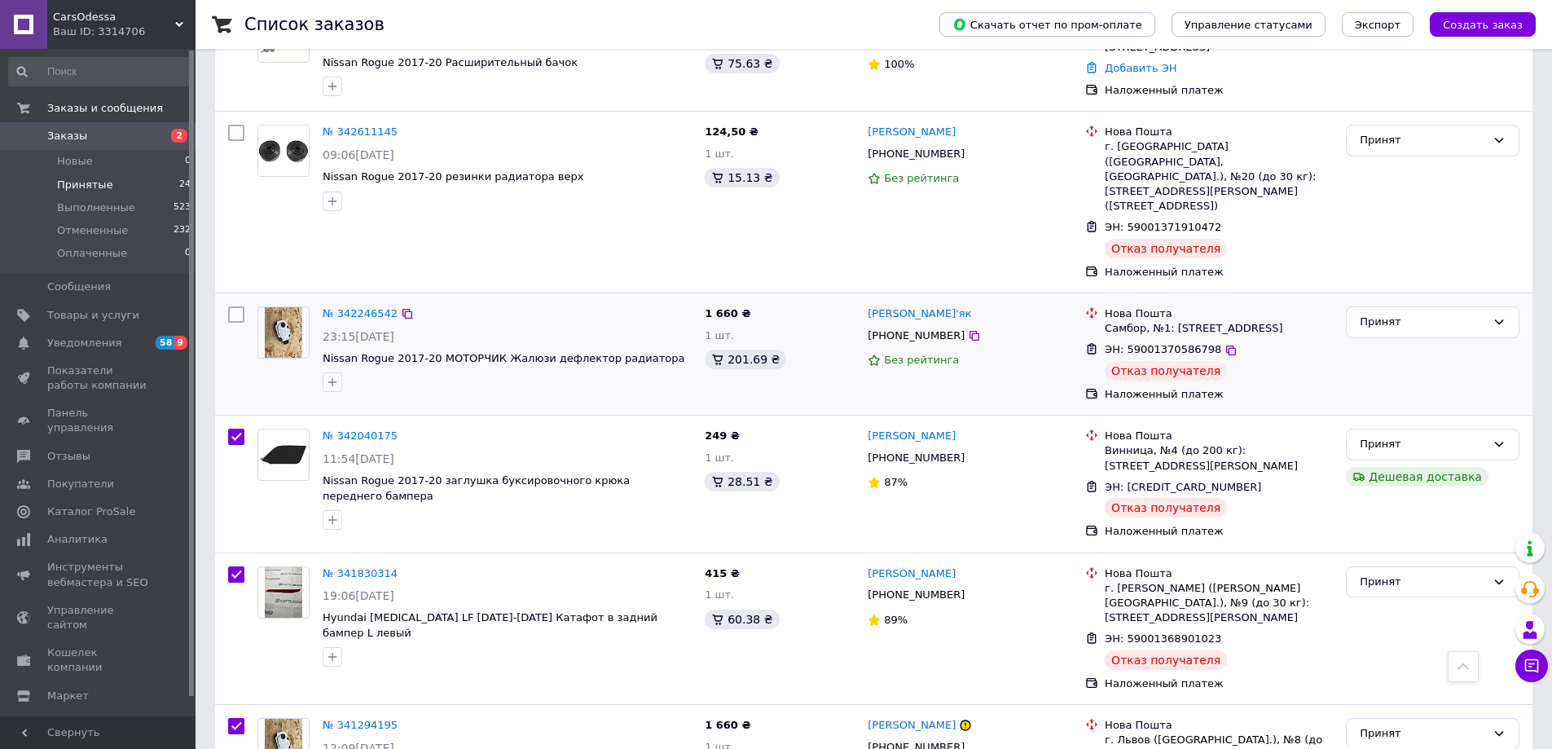
click at [234, 306] on input "checkbox" at bounding box center [236, 314] width 16 height 16
checkbox input "true"
click at [235, 126] on input "checkbox" at bounding box center [236, 133] width 16 height 16
checkbox input "true"
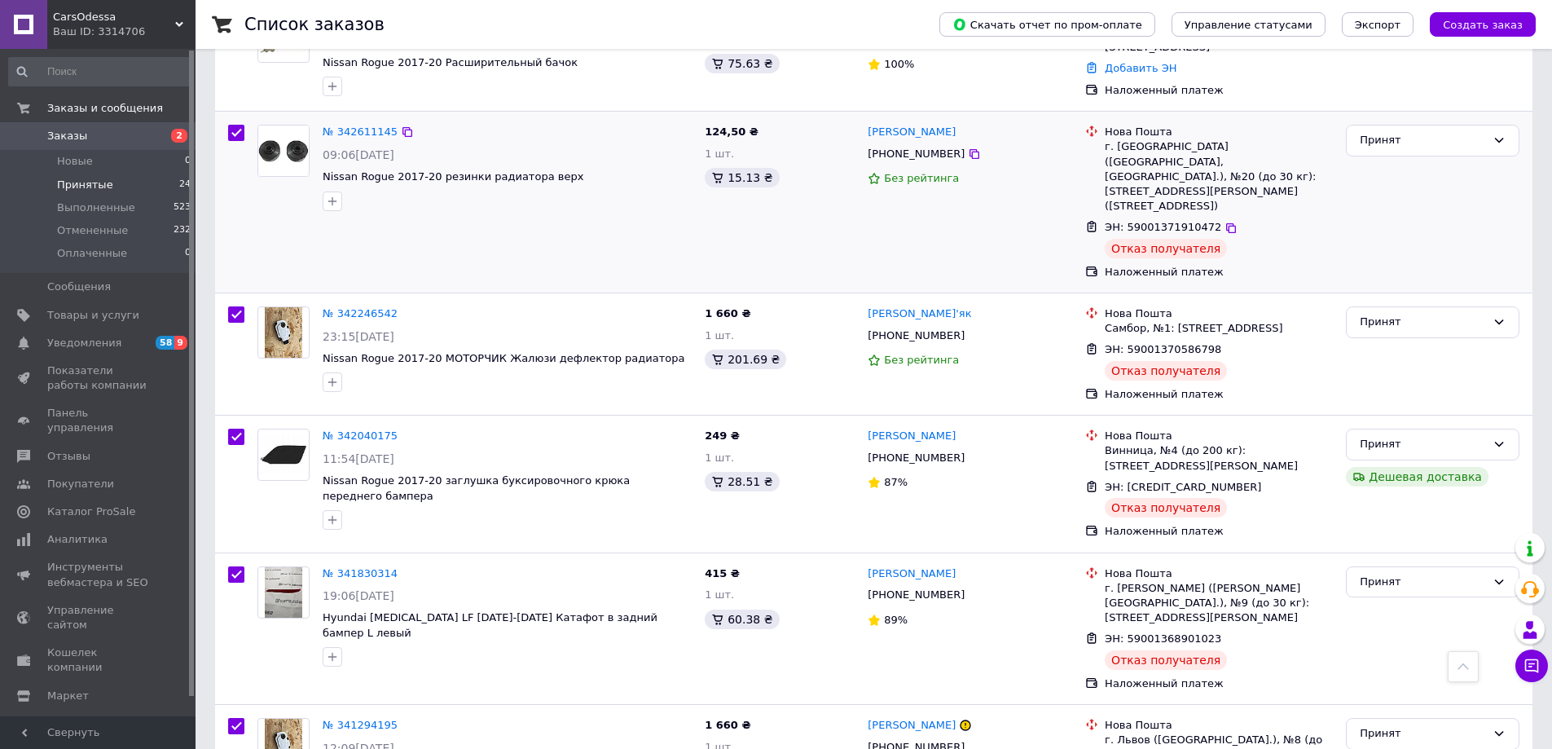
checkbox input "true"
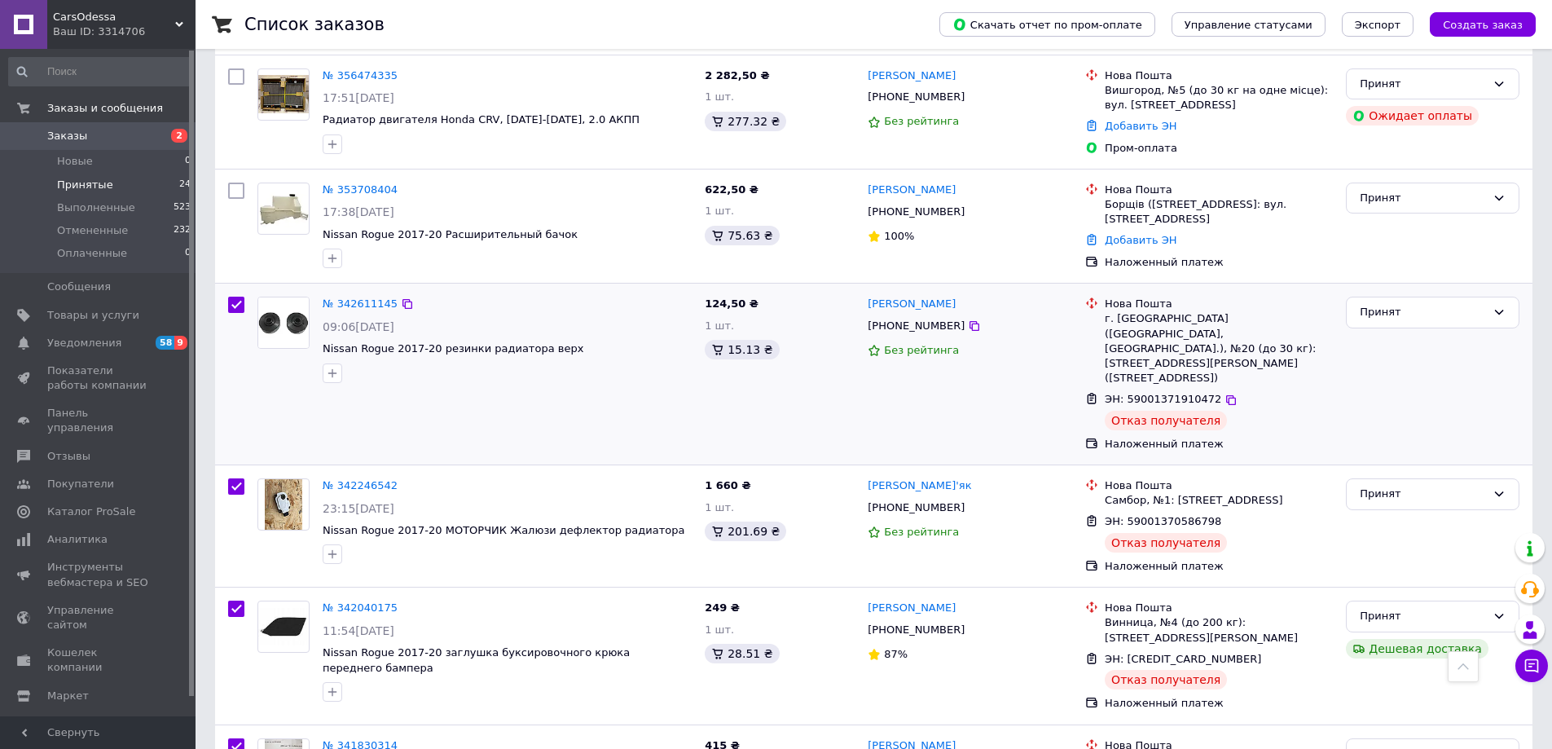
scroll to position [1296, 0]
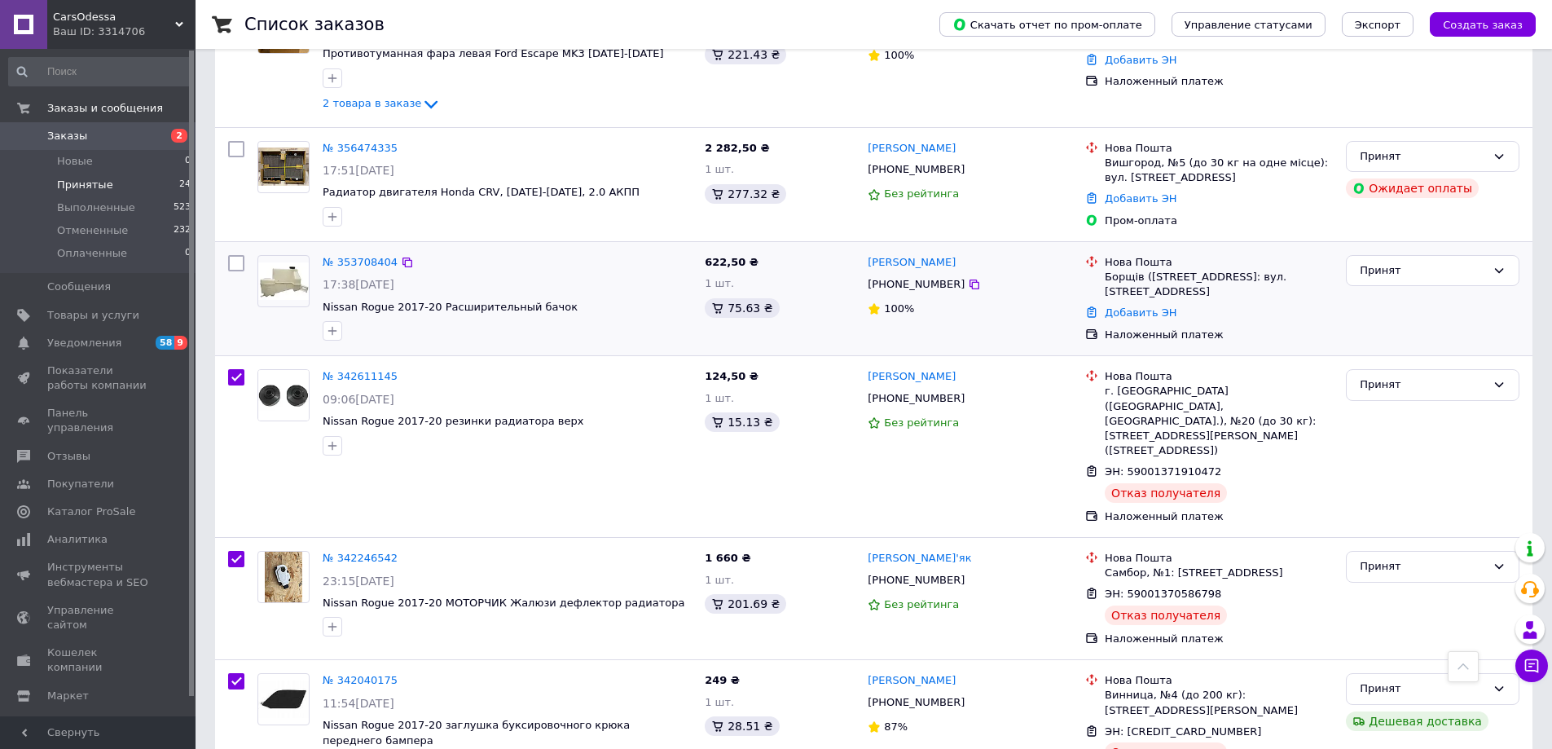
click at [232, 255] on input "checkbox" at bounding box center [236, 263] width 16 height 16
checkbox input "true"
click at [239, 143] on input "checkbox" at bounding box center [236, 149] width 16 height 16
checkbox input "true"
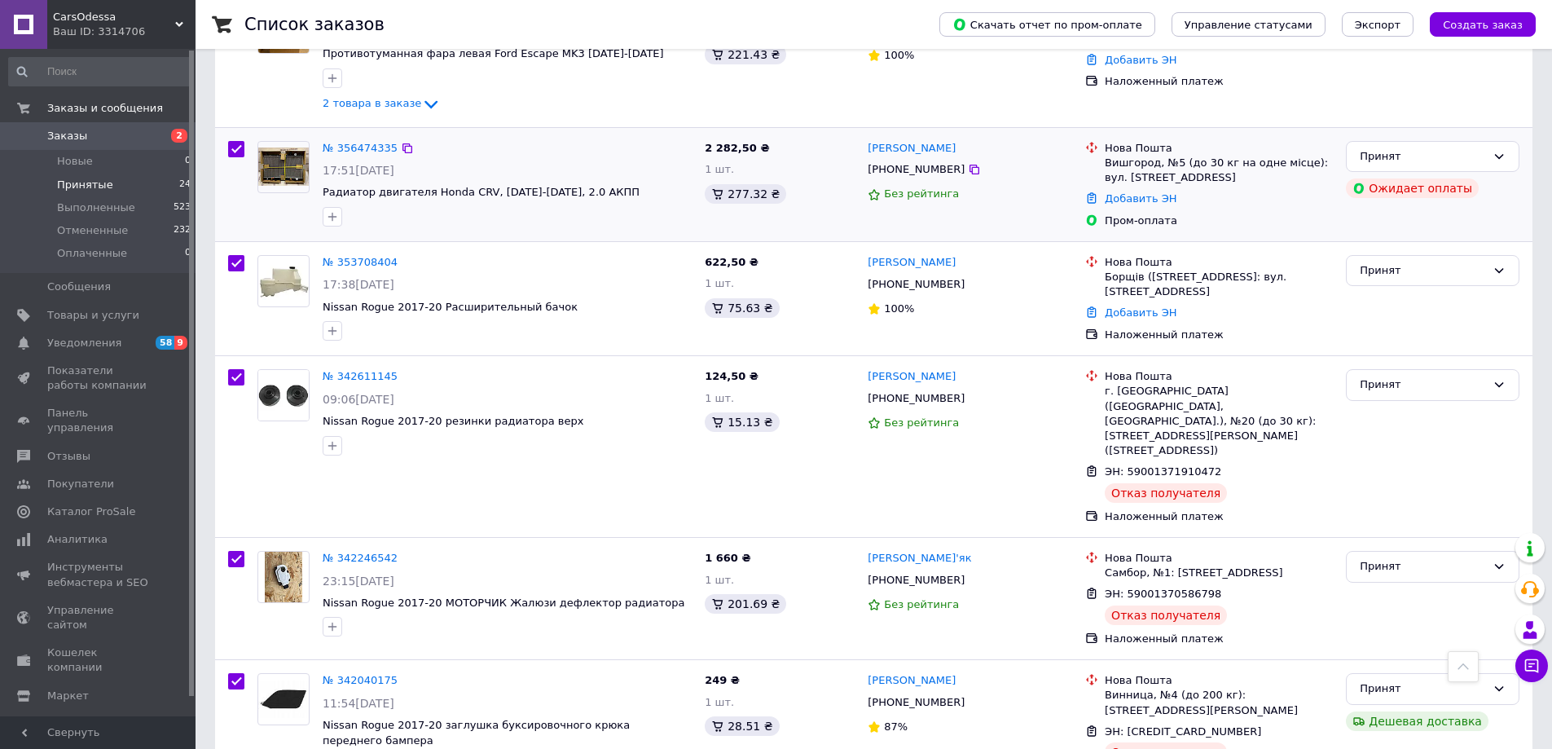
checkbox input "true"
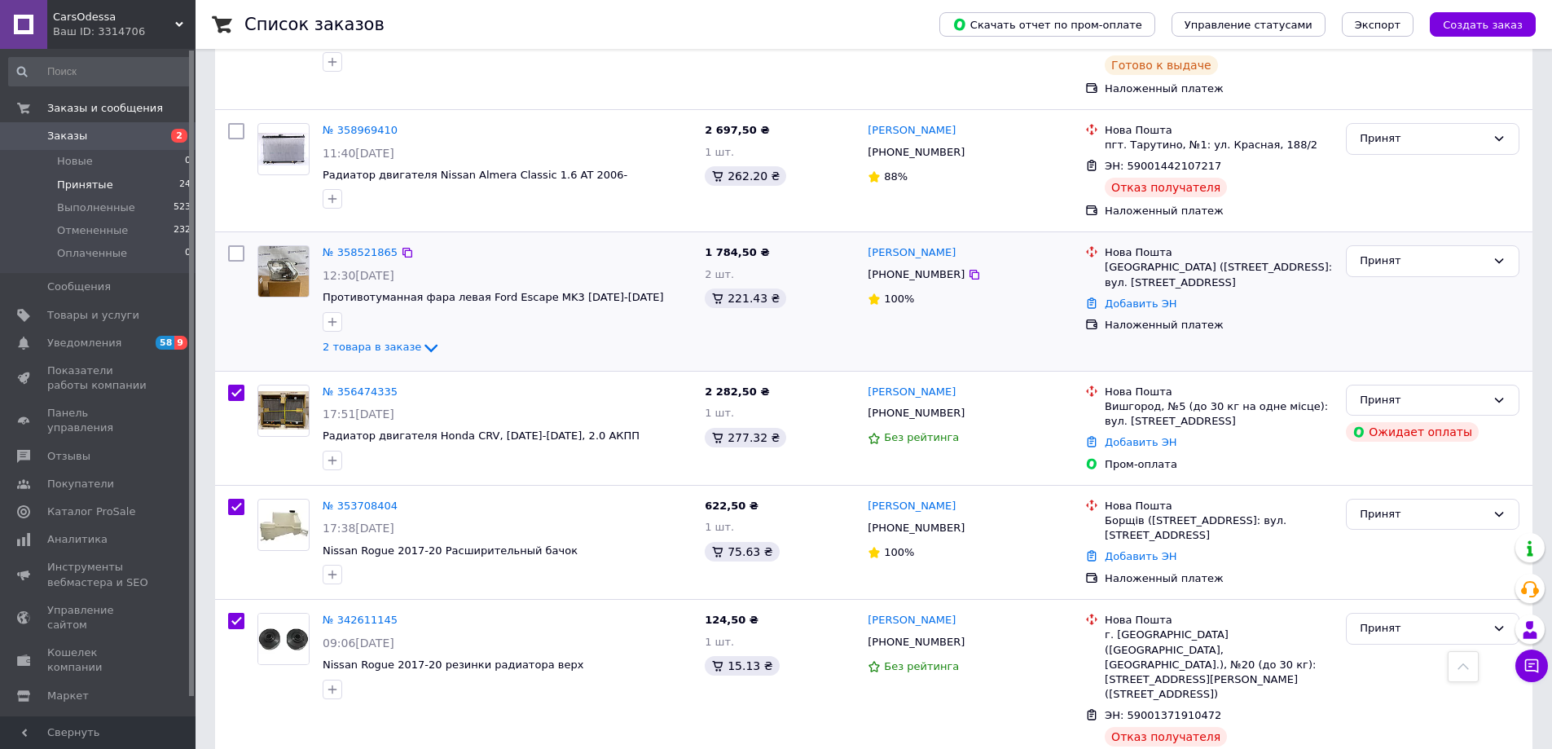
scroll to position [1051, 0]
click at [235, 250] on input "checkbox" at bounding box center [236, 254] width 16 height 16
checkbox input "true"
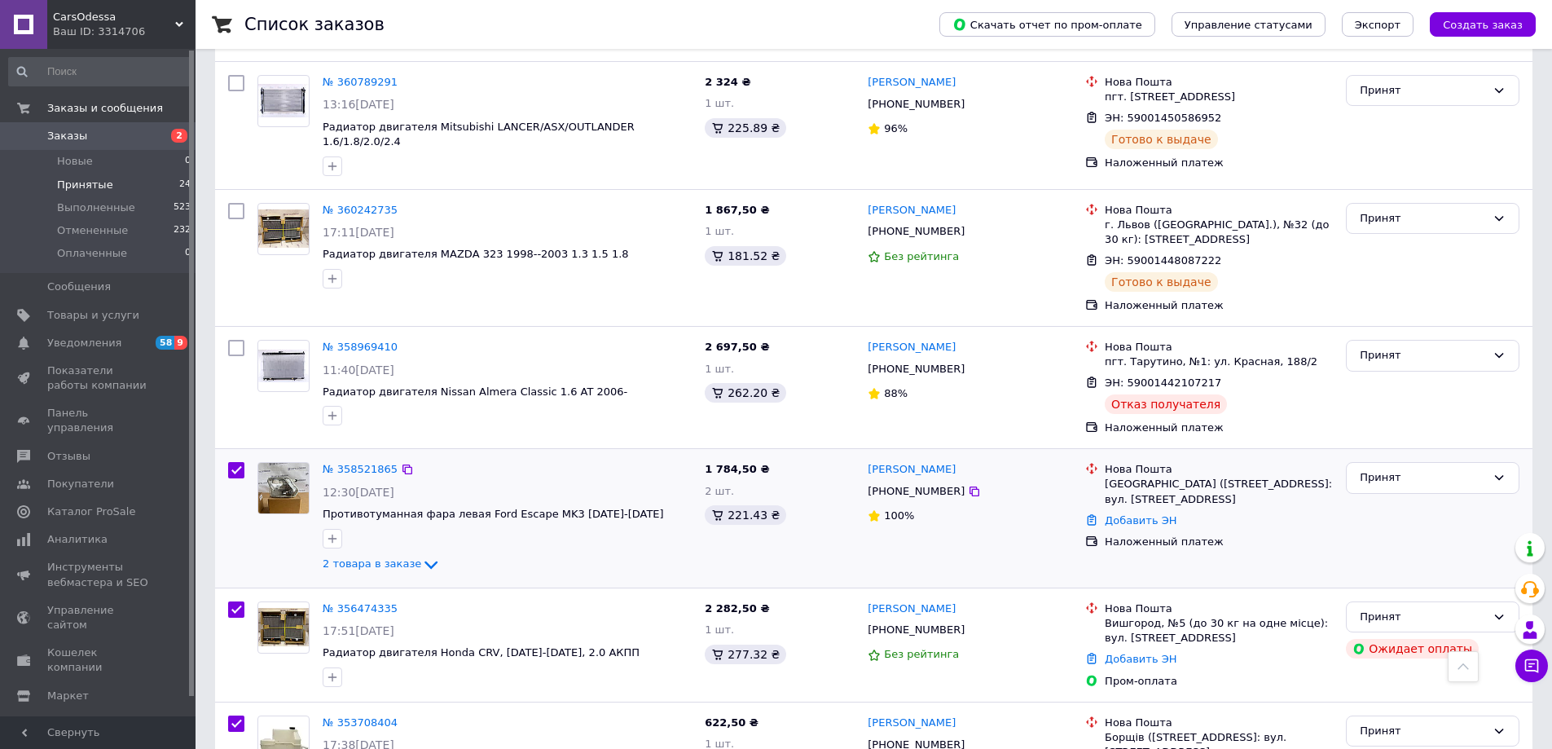
scroll to position [807, 0]
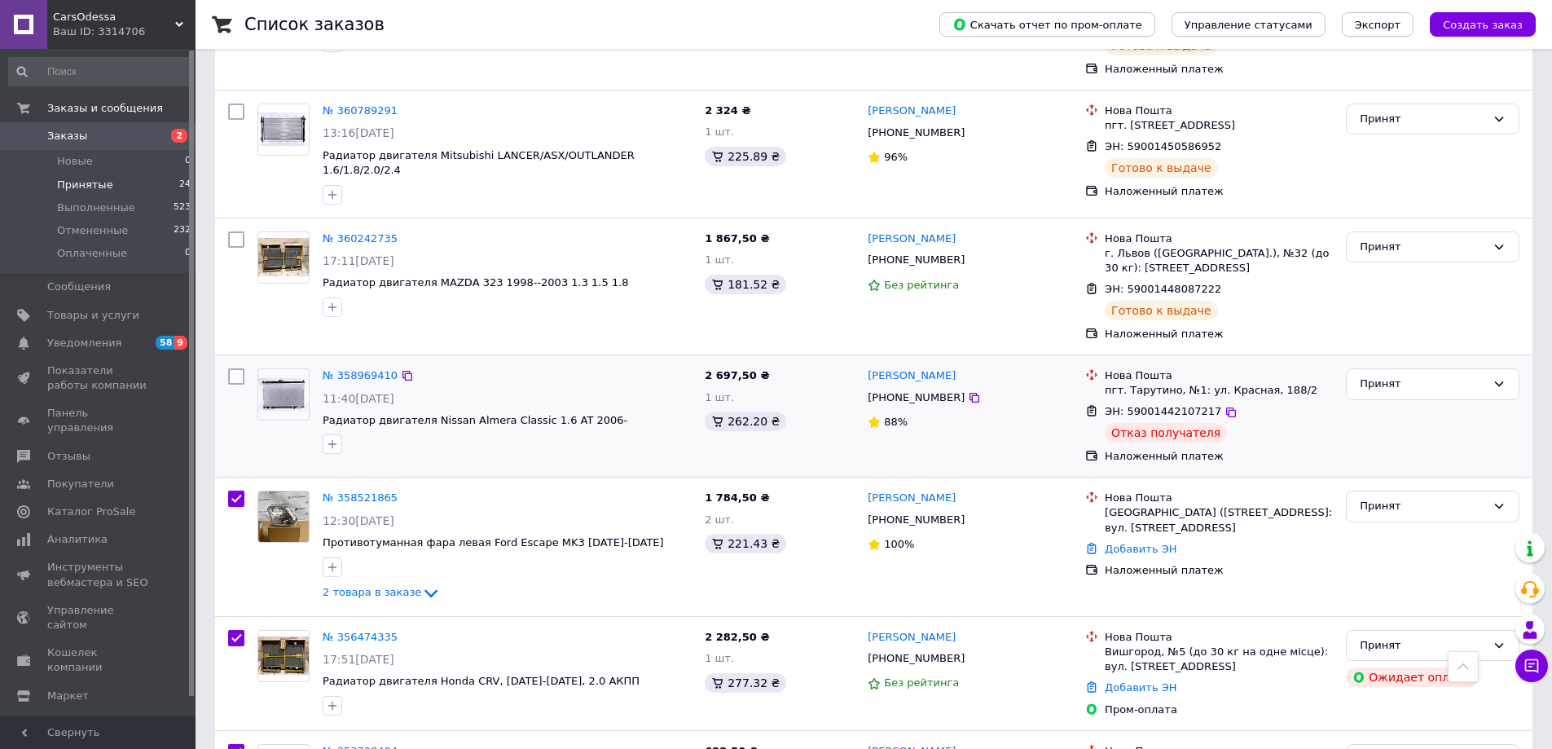
click at [231, 369] on input "checkbox" at bounding box center [236, 376] width 16 height 16
checkbox input "true"
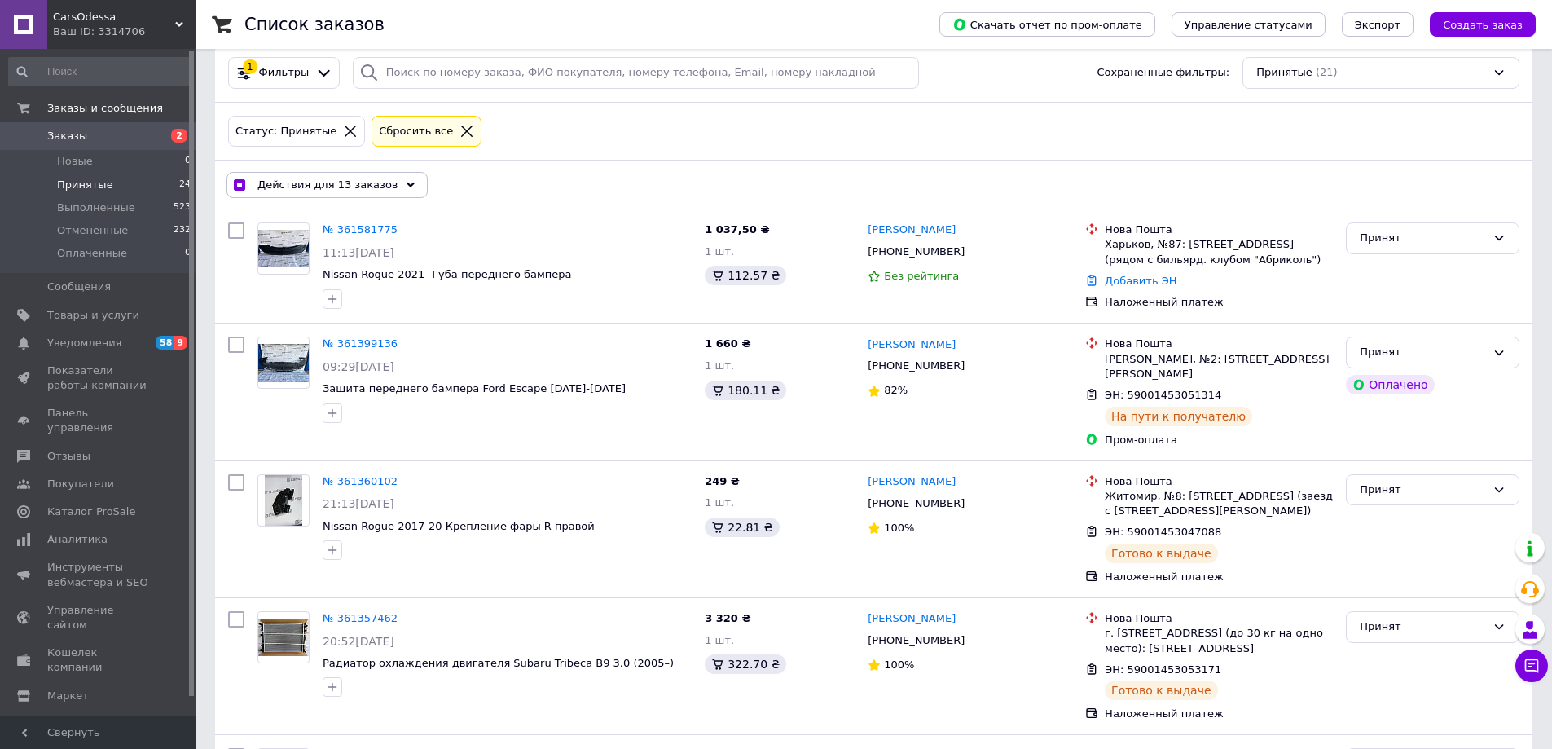
scroll to position [0, 0]
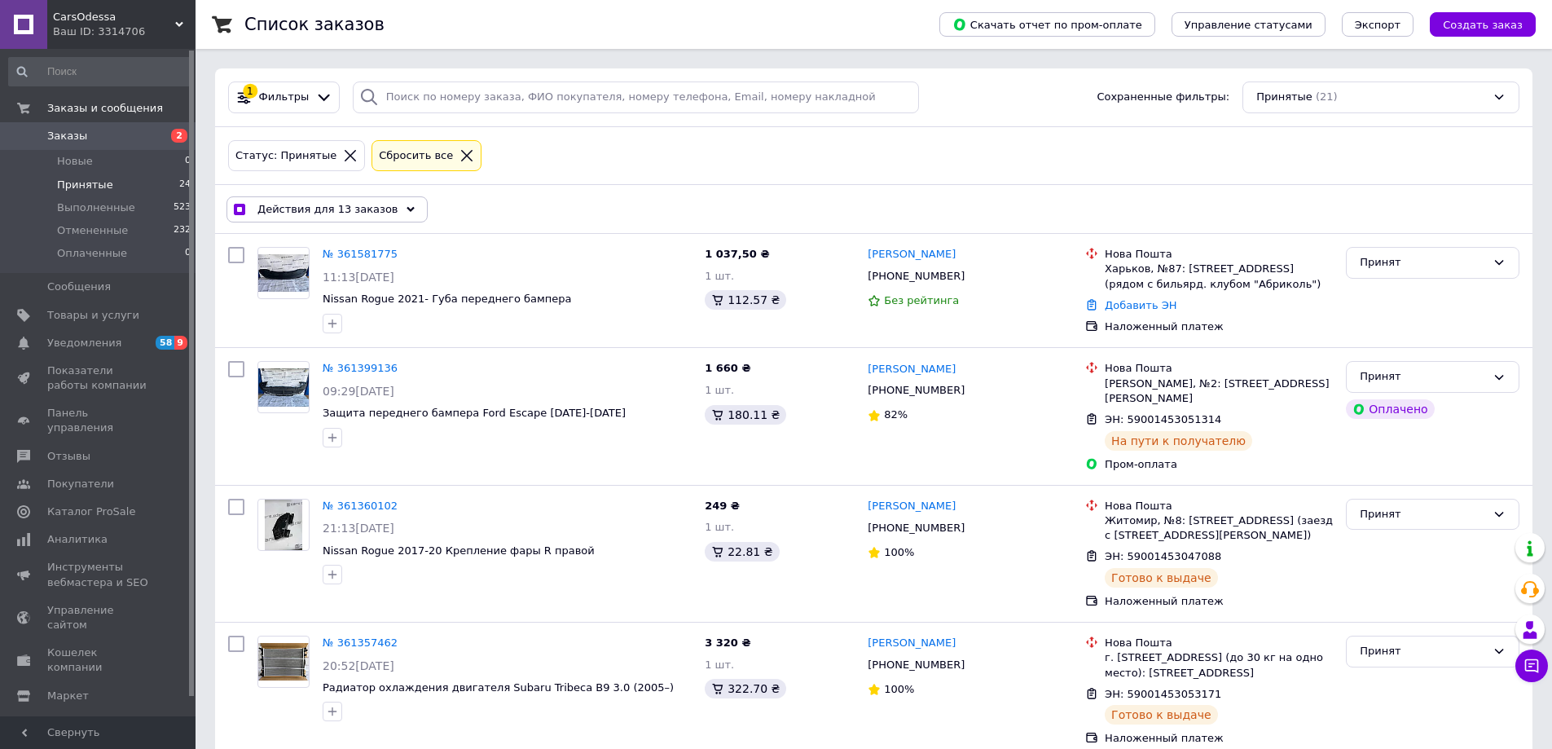
click at [354, 202] on span "Действия для 13 заказов" at bounding box center [327, 209] width 141 height 15
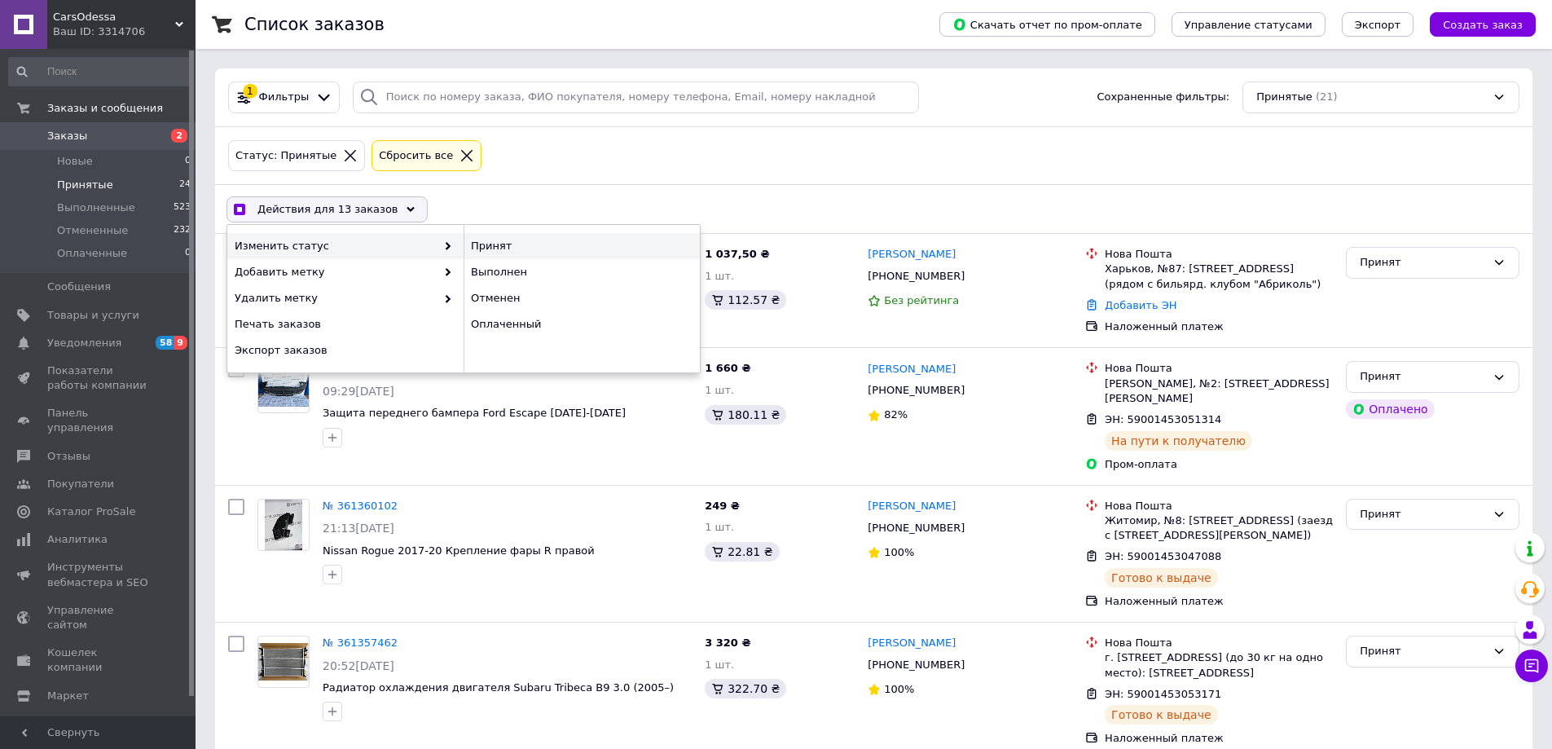
drag, startPoint x: 522, startPoint y: 302, endPoint x: 619, endPoint y: 236, distance: 117.3
click at [522, 303] on div "Отменен" at bounding box center [582, 298] width 236 height 26
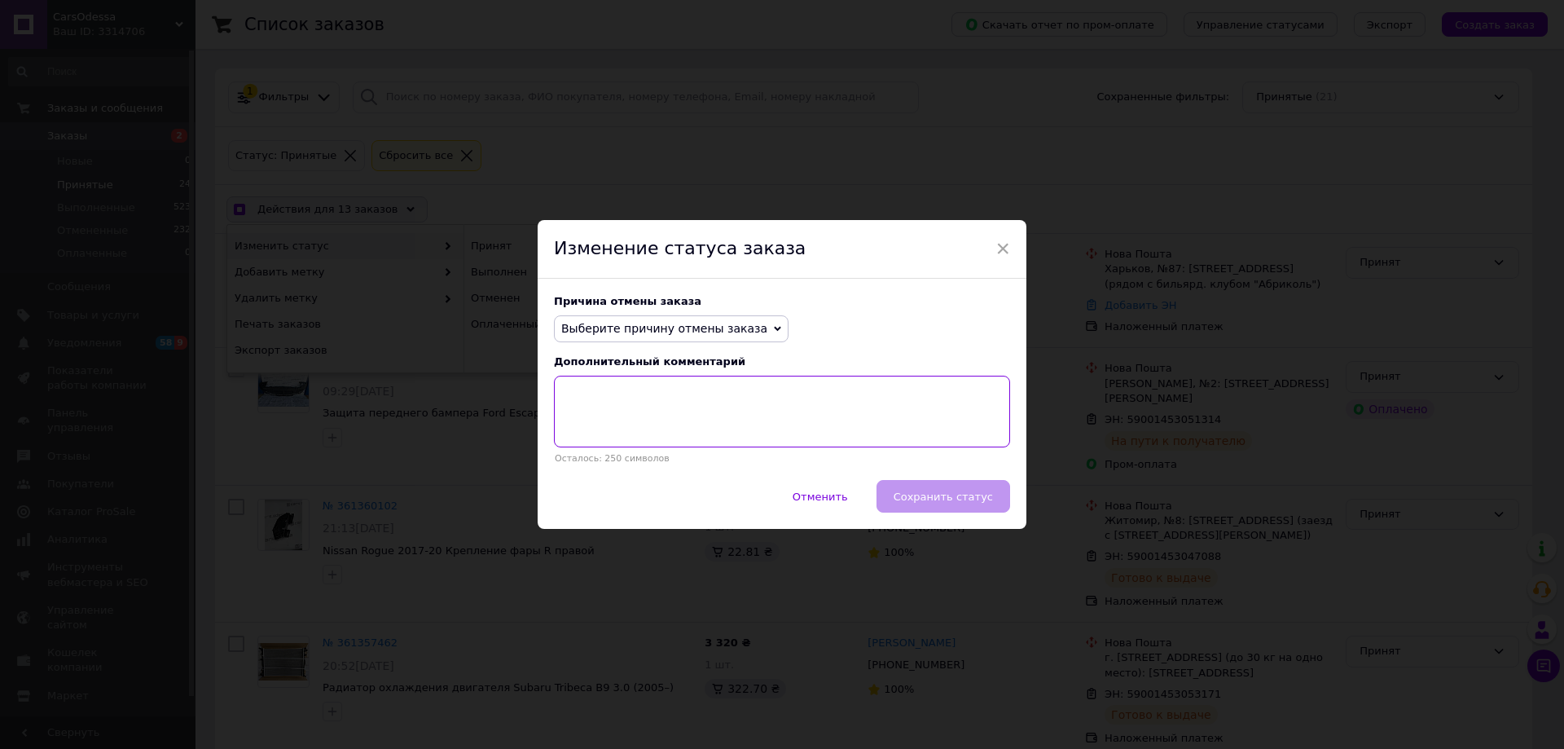
click at [713, 379] on textarea at bounding box center [782, 412] width 456 height 72
click at [713, 337] on span "Выберите причину отмены заказа" at bounding box center [671, 329] width 235 height 28
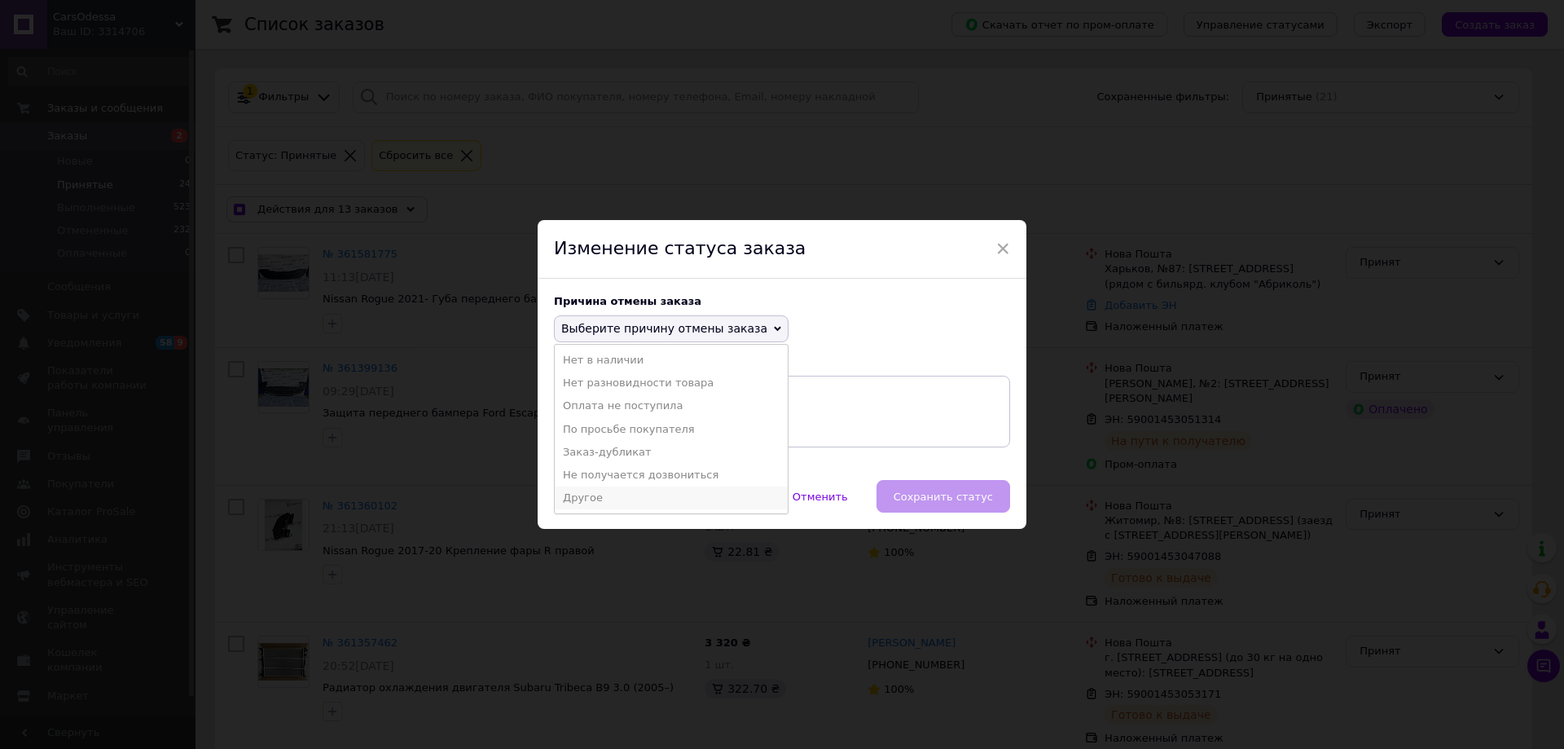
click at [635, 500] on li "Другое" at bounding box center [671, 497] width 233 height 23
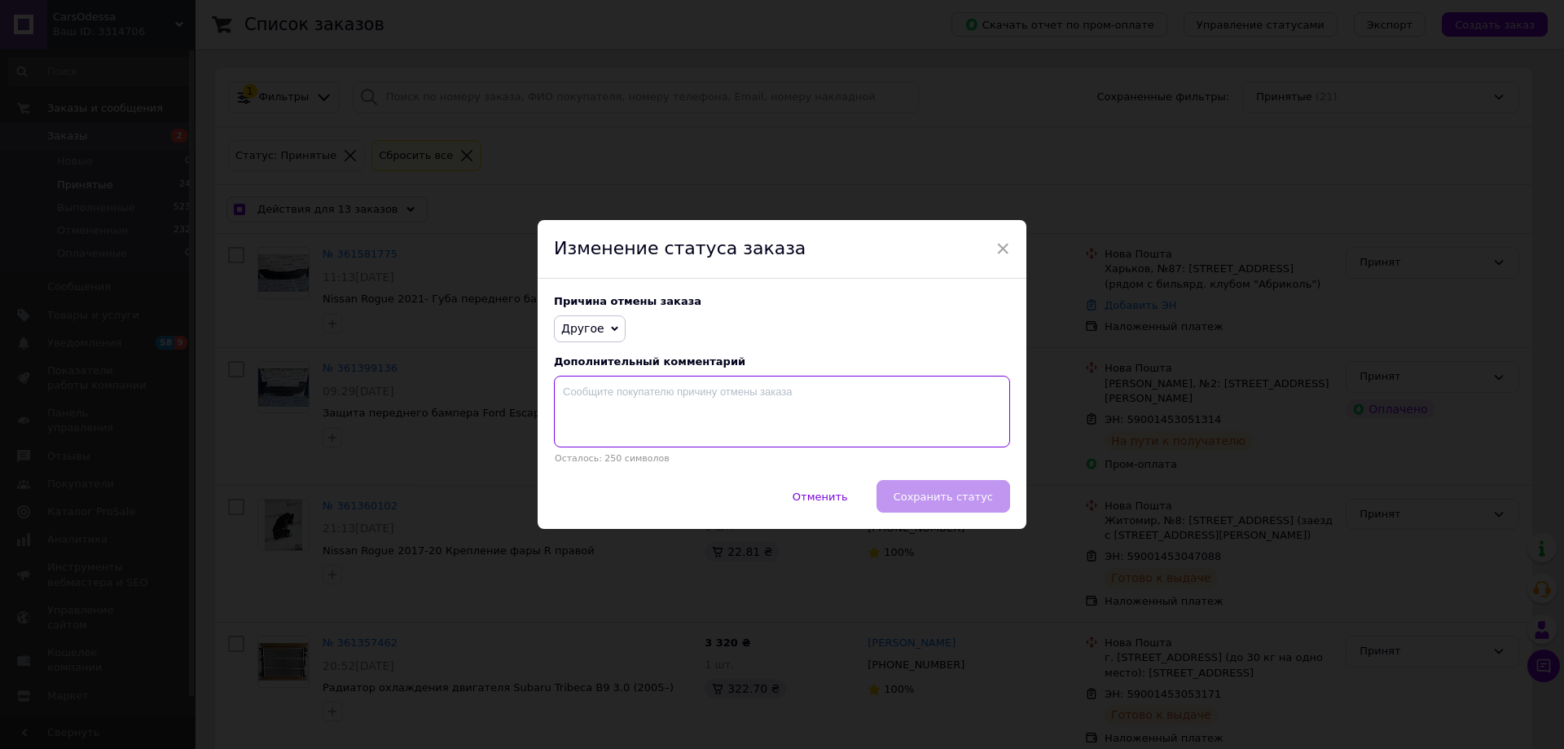
click at [667, 408] on textarea at bounding box center [782, 412] width 456 height 72
paste textarea "Отказ получателя"
checkbox input "true"
type textarea "Отказ получателя"
click at [953, 502] on span "Сохранить статус" at bounding box center [943, 497] width 99 height 12
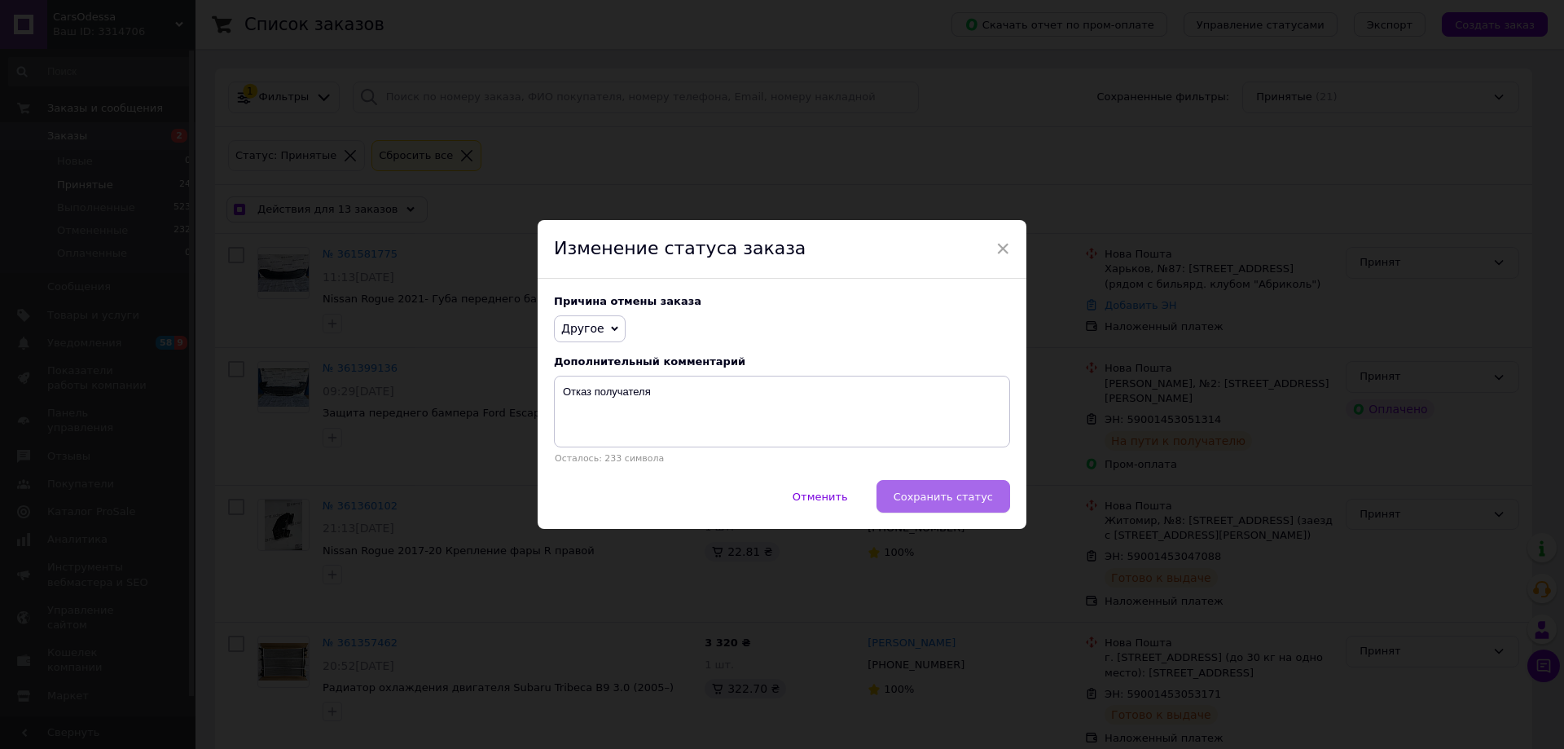
checkbox input "false"
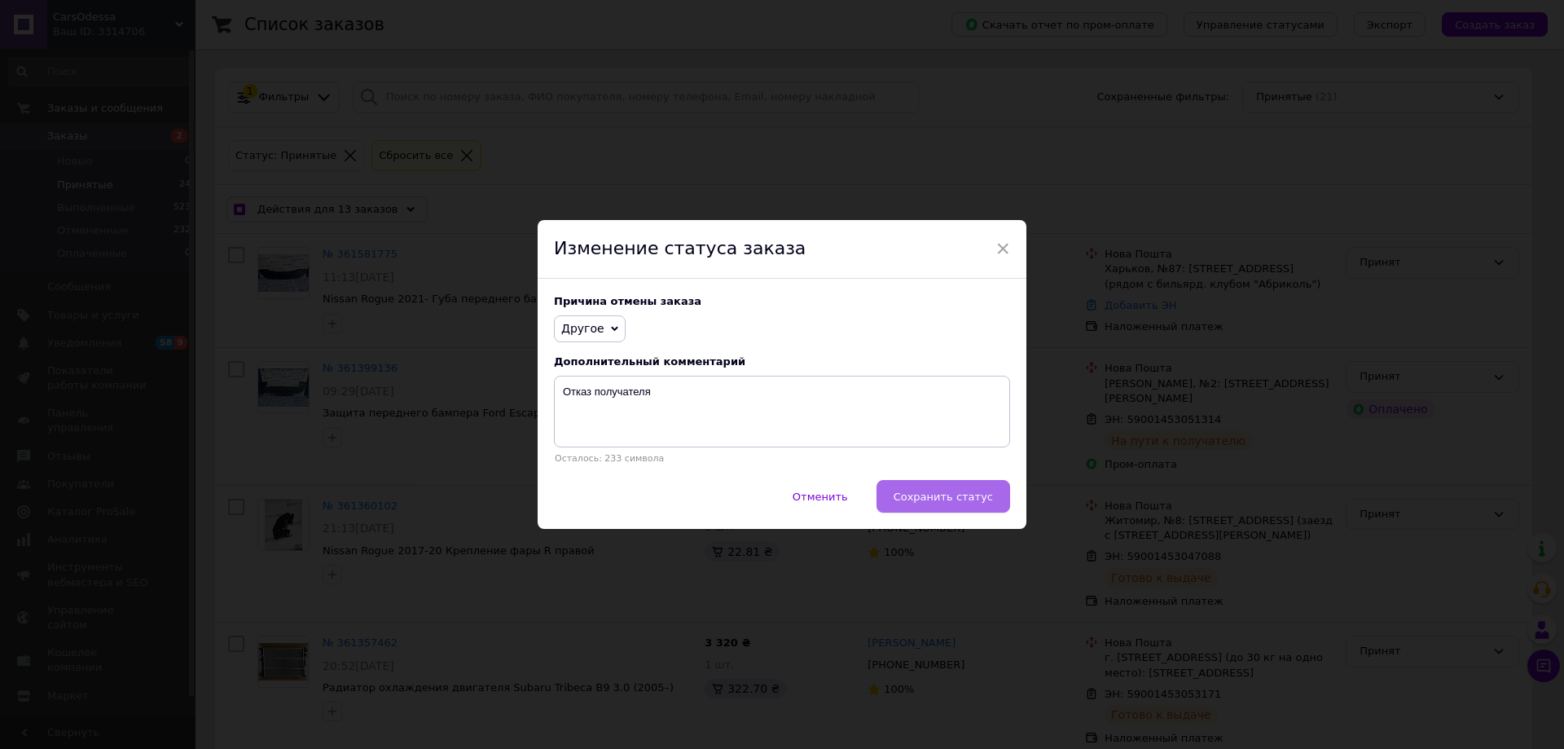
checkbox input "false"
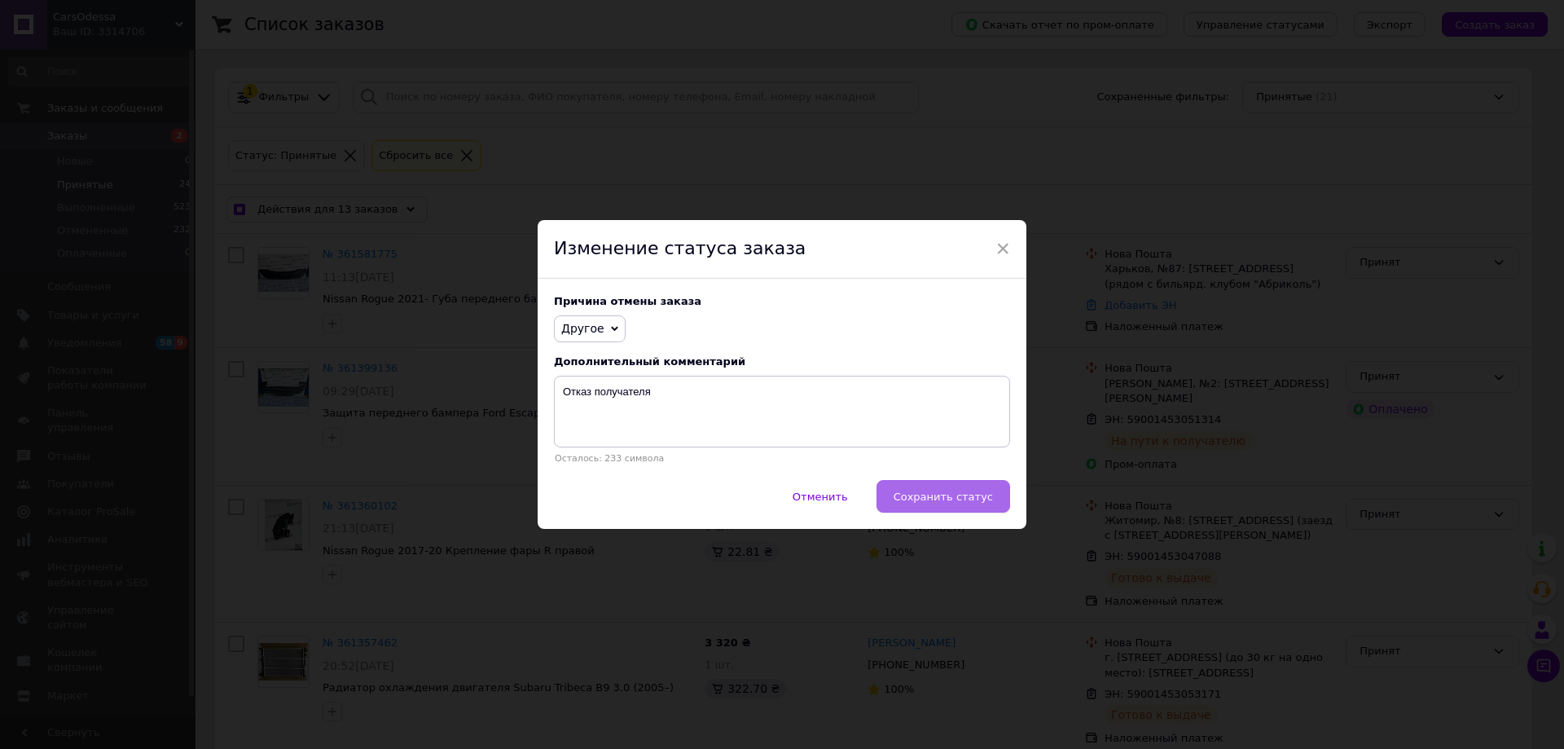
checkbox input "false"
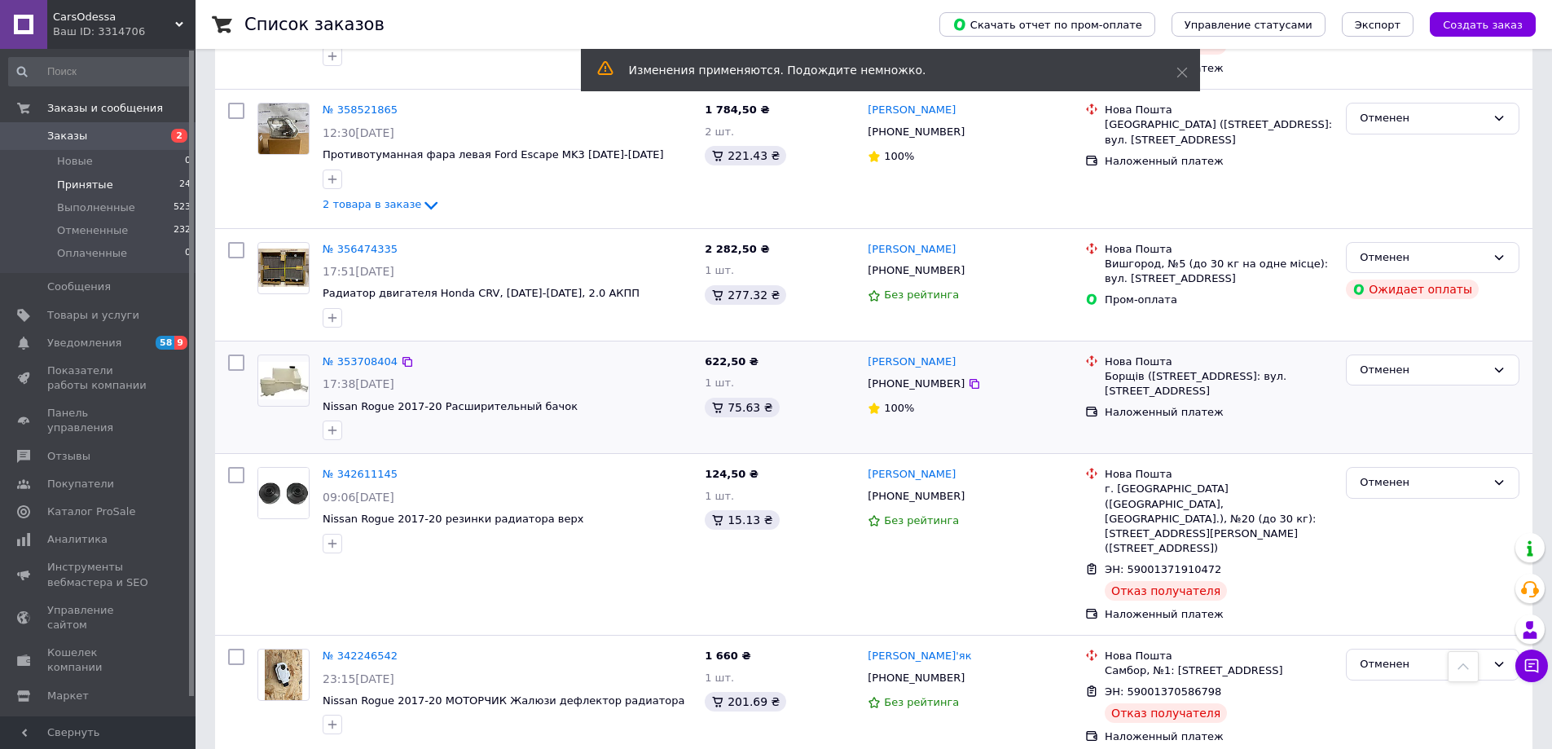
scroll to position [1222, 0]
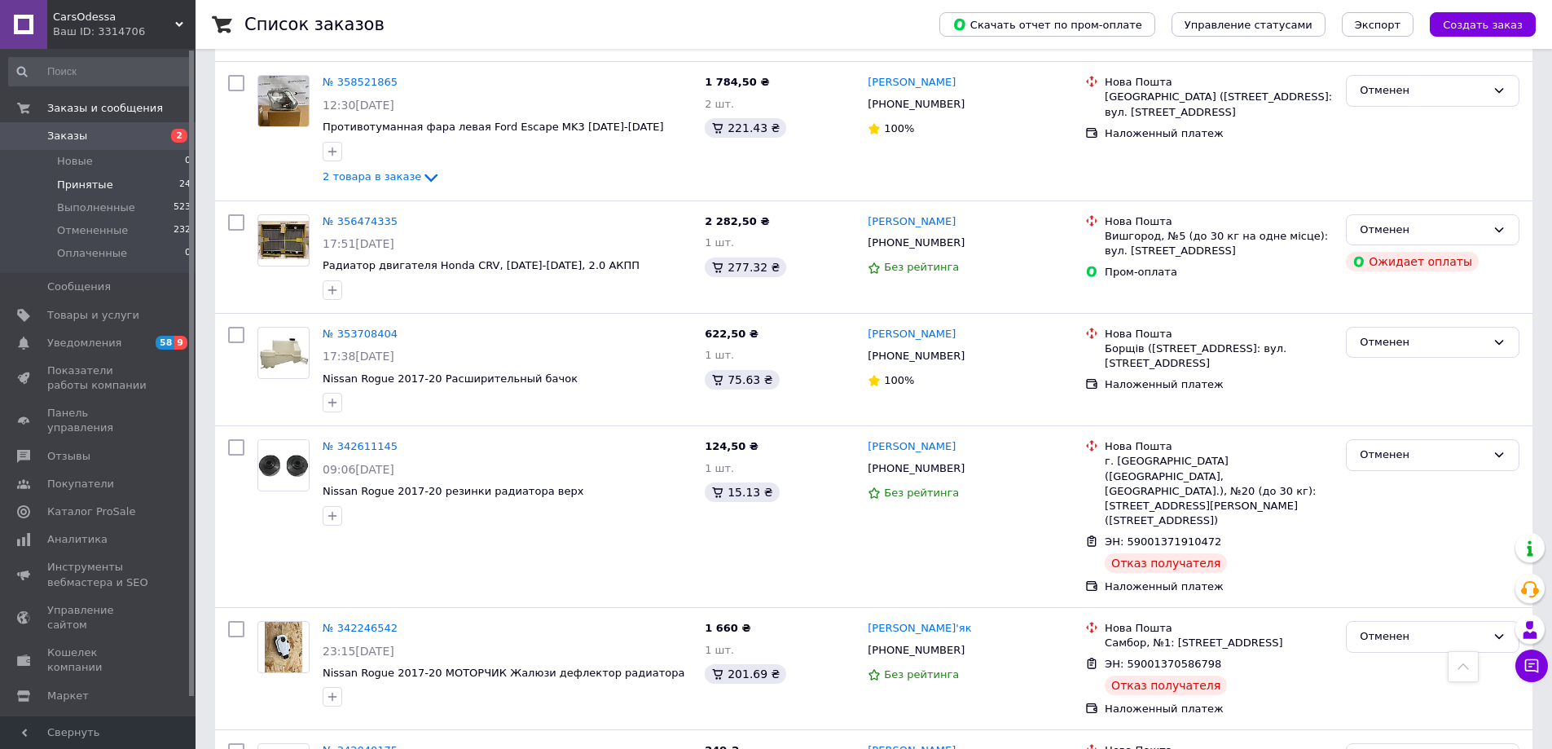
click at [154, 21] on span "CarsOdessa" at bounding box center [114, 17] width 122 height 15
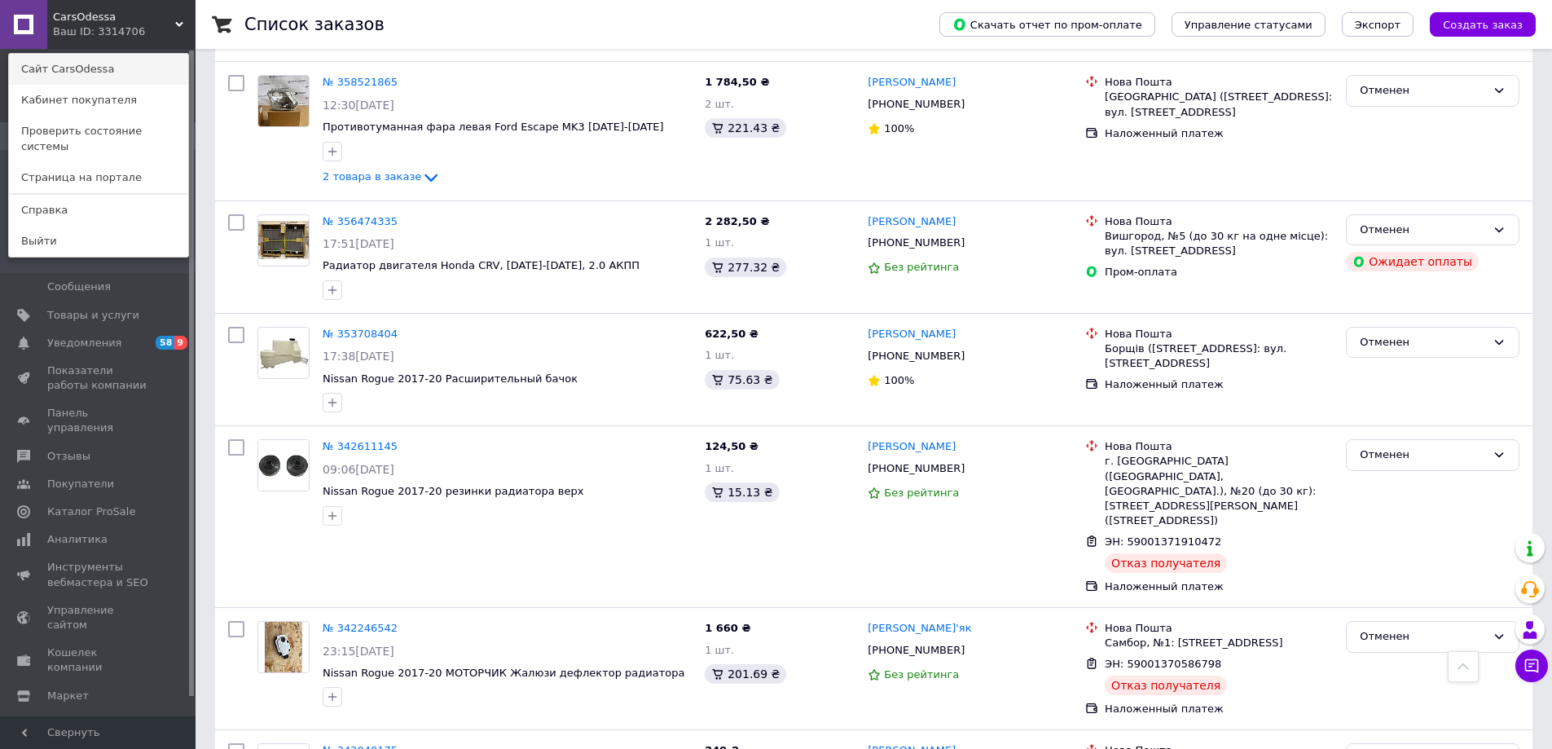
click at [145, 73] on link "Сайт CarsOdessa" at bounding box center [98, 69] width 179 height 31
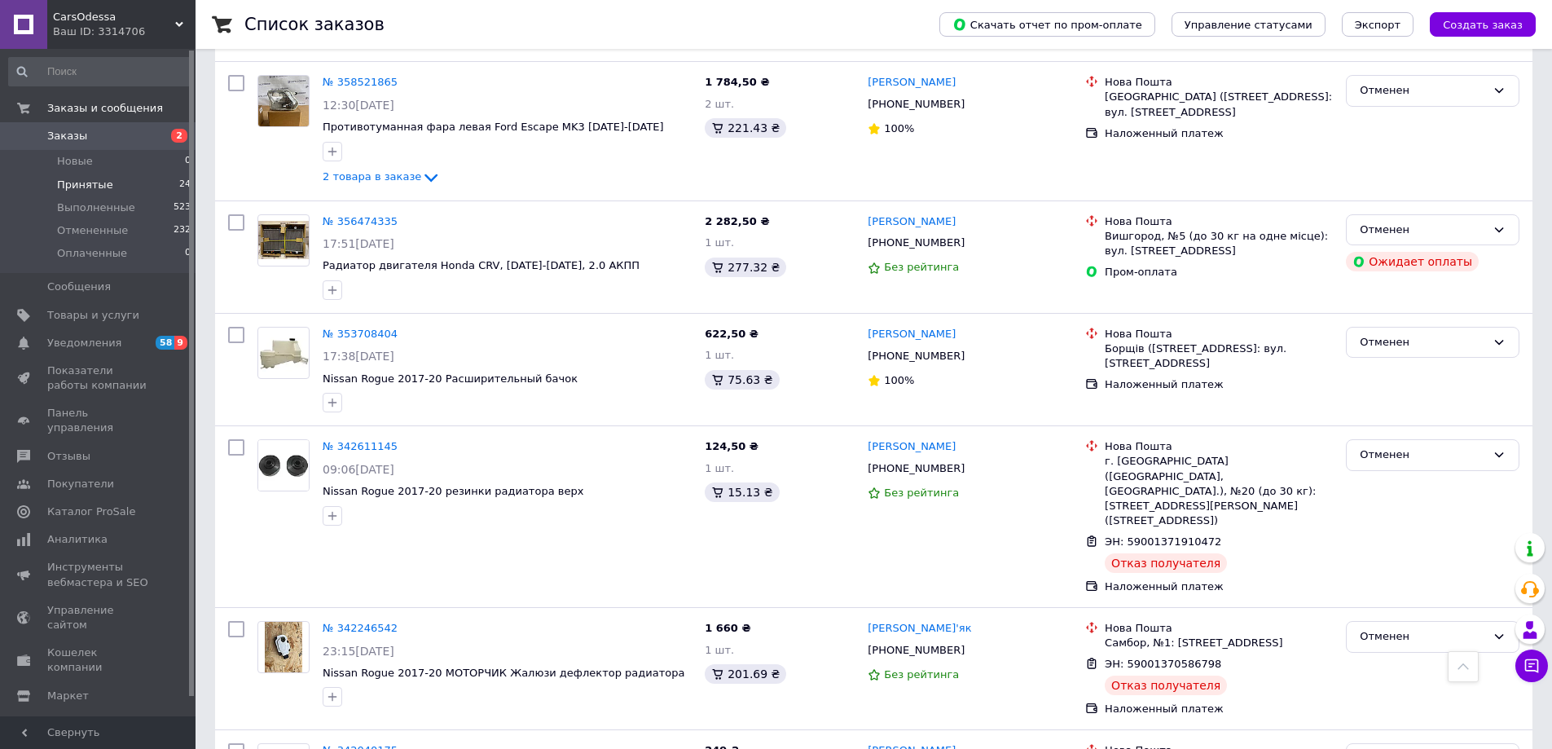
click at [179, 29] on div "Ваш ID: 3314706" at bounding box center [124, 31] width 143 height 15
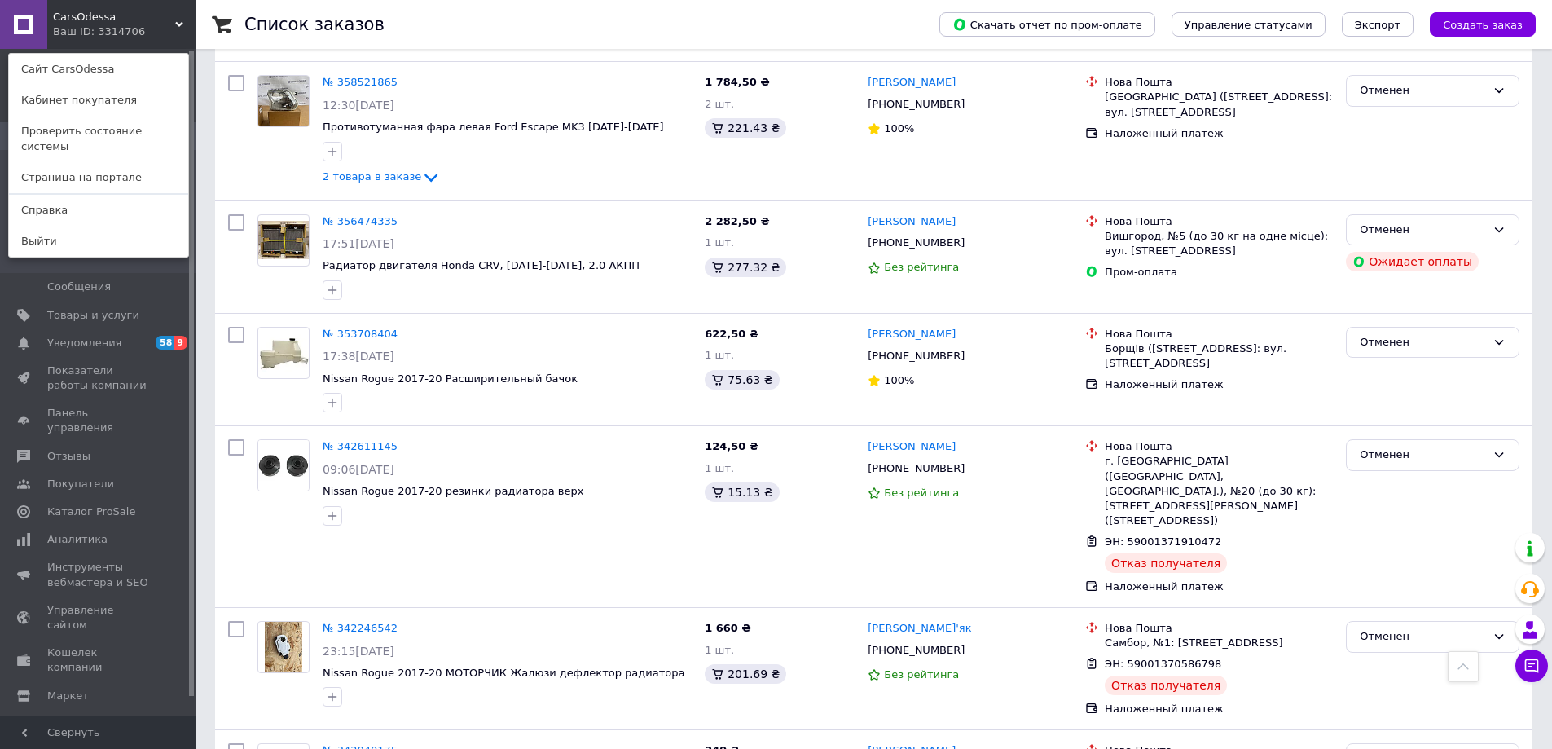
click at [180, 27] on icon at bounding box center [179, 24] width 8 height 8
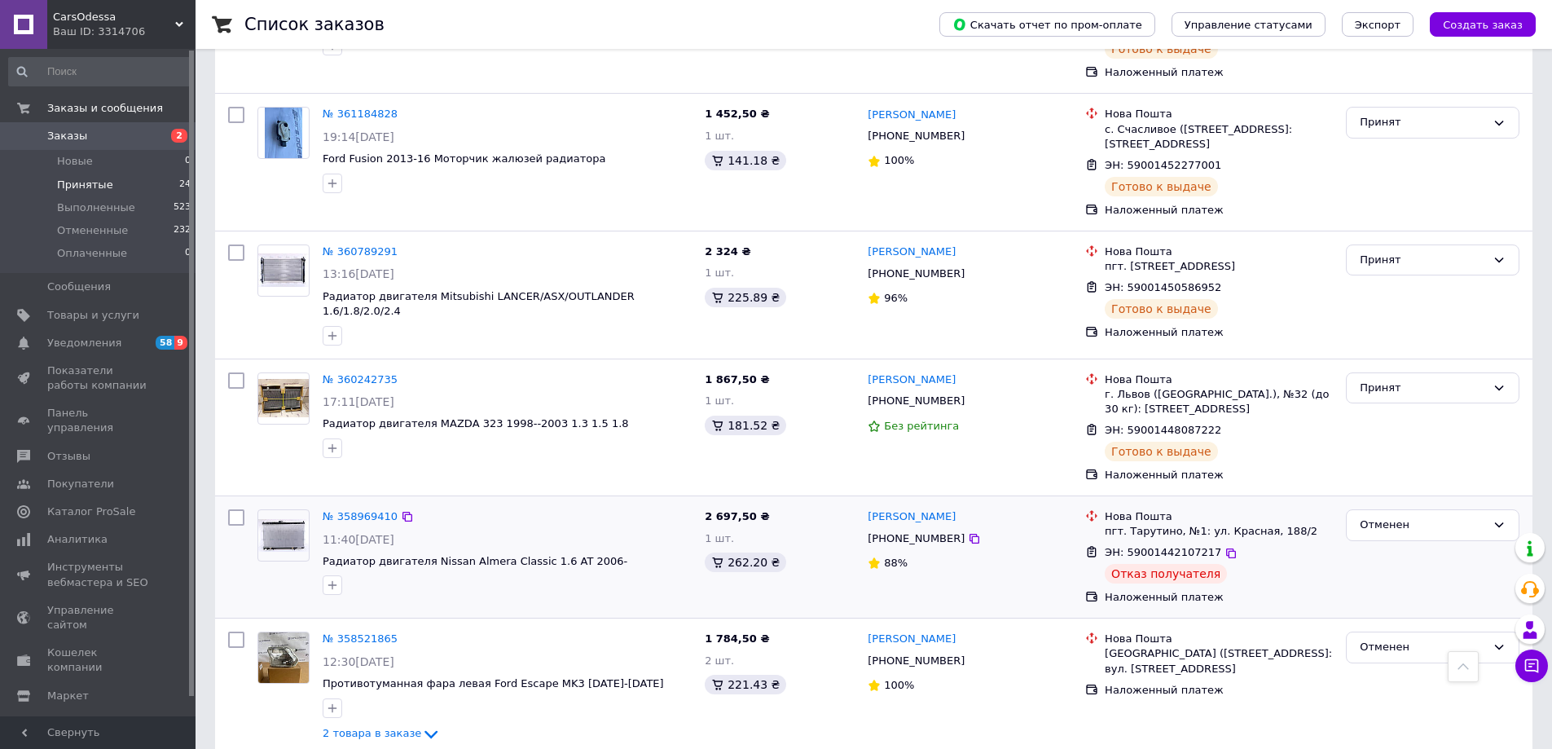
scroll to position [733, 0]
